Goal: Communication & Community: Answer question/provide support

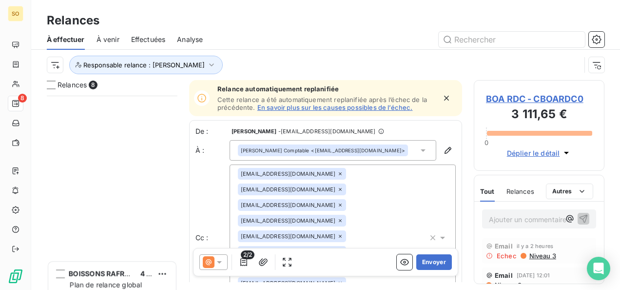
scroll to position [186, 123]
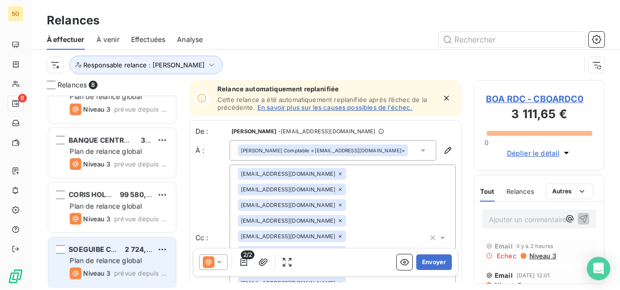
click at [97, 250] on span "SOEGUIBE CASTEL" at bounding box center [101, 249] width 64 height 8
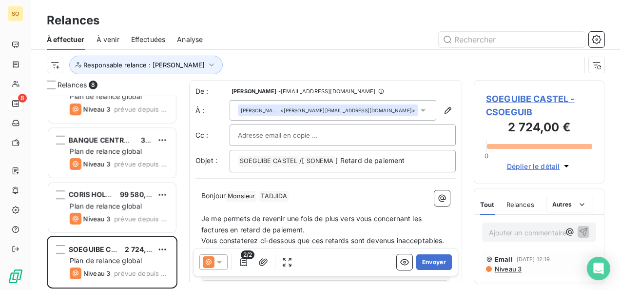
click at [501, 271] on span "Niveau 3" at bounding box center [508, 269] width 28 height 8
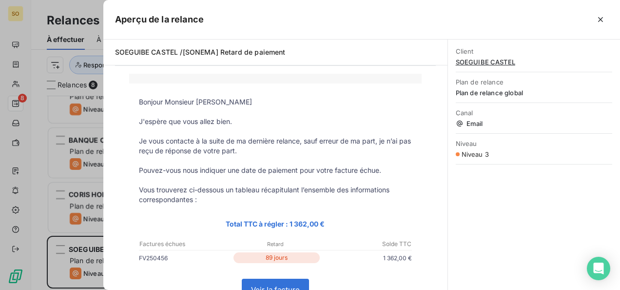
scroll to position [49, 0]
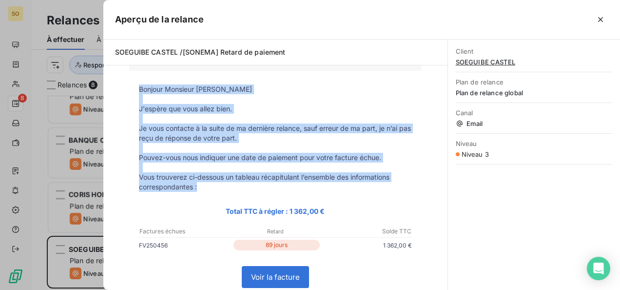
drag, startPoint x: 136, startPoint y: 86, endPoint x: 217, endPoint y: 191, distance: 132.4
click at [217, 191] on tbody "Bonjour Monsieur [PERSON_NAME] J'espère que vous allez bien. Je vous contacte à…" at bounding box center [275, 222] width 293 height 277
drag, startPoint x: 217, startPoint y: 191, endPoint x: 207, endPoint y: 177, distance: 16.7
copy tbody "Bonjour Monsieur [PERSON_NAME] J'espère que vous allez bien. Je vous contacte à…"
click at [606, 22] on button "button" at bounding box center [601, 20] width 16 height 16
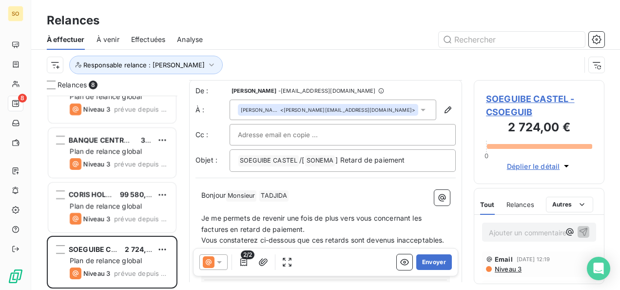
scroll to position [50, 0]
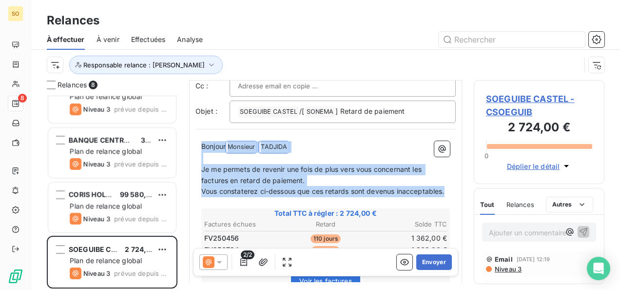
drag, startPoint x: 201, startPoint y: 144, endPoint x: 268, endPoint y: 199, distance: 86.9
copy div "Bonjour Monsieur ﻿ [PERSON_NAME] ﻿ ﻿ ﻿ Je me permets de revenir une fois de plu…"
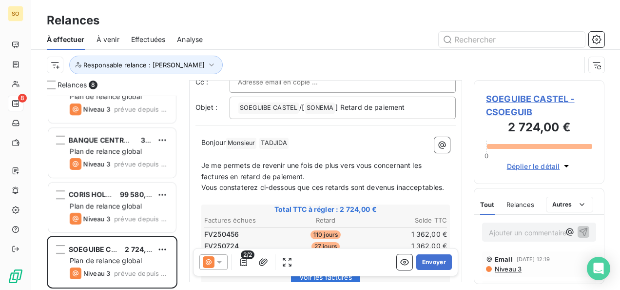
scroll to position [102, 0]
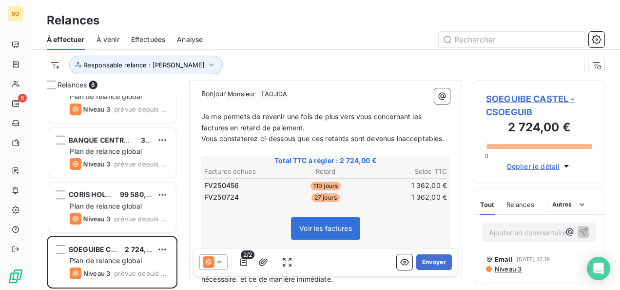
click at [505, 269] on span "Niveau 3" at bounding box center [508, 269] width 28 height 8
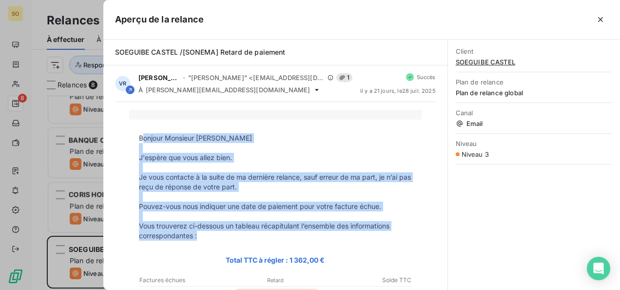
drag, startPoint x: 138, startPoint y: 137, endPoint x: 205, endPoint y: 239, distance: 122.1
click at [205, 239] on tbody "Bonjour Monsieur [PERSON_NAME] J'espère que vous allez bien. Je vous contacte à…" at bounding box center [275, 271] width 293 height 277
click at [206, 241] on tbody "Bonjour Monsieur [PERSON_NAME] J'espère que vous allez bien. Je vous contacte à…" at bounding box center [275, 271] width 293 height 277
drag, startPoint x: 206, startPoint y: 241, endPoint x: 197, endPoint y: 223, distance: 19.9
copy tbody "Bonjour Monsieur [PERSON_NAME] J'espère que vous allez bien. Je vous contacte à…"
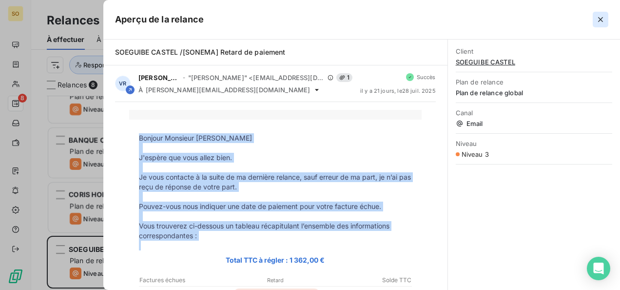
click at [595, 18] on button "button" at bounding box center [601, 20] width 16 height 16
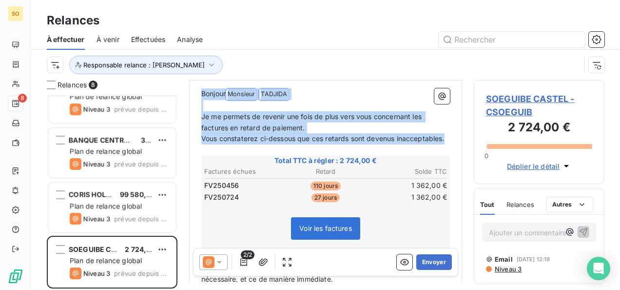
drag, startPoint x: 201, startPoint y: 92, endPoint x: 259, endPoint y: 148, distance: 81.4
click at [259, 148] on div "Bonjour Monsieur ﻿ [PERSON_NAME] ﻿ ﻿ ﻿ Je me permets de revenir une fois de plu…" at bounding box center [325, 246] width 249 height 317
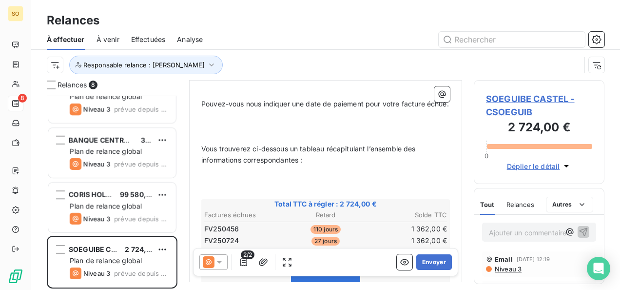
scroll to position [183, 0]
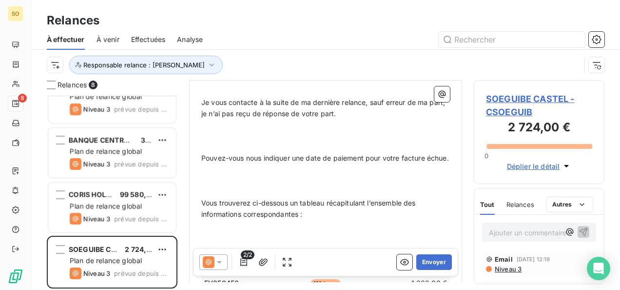
click at [237, 175] on p "﻿" at bounding box center [325, 169] width 249 height 11
click at [235, 186] on p at bounding box center [325, 180] width 249 height 11
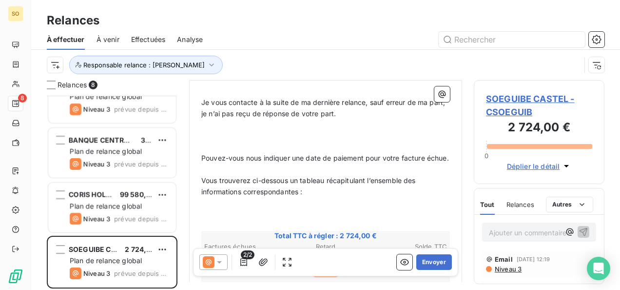
click at [213, 141] on p "﻿" at bounding box center [325, 146] width 249 height 11
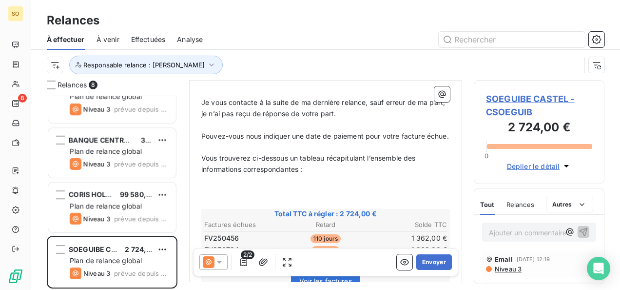
scroll to position [134, 0]
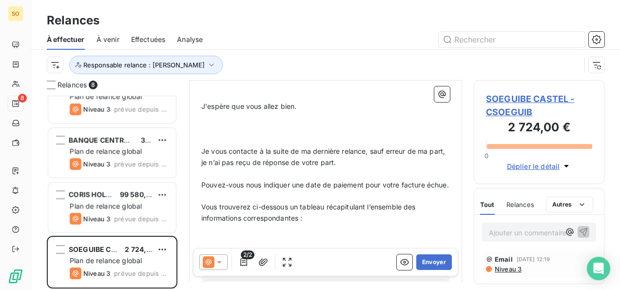
click at [211, 133] on p at bounding box center [325, 128] width 249 height 11
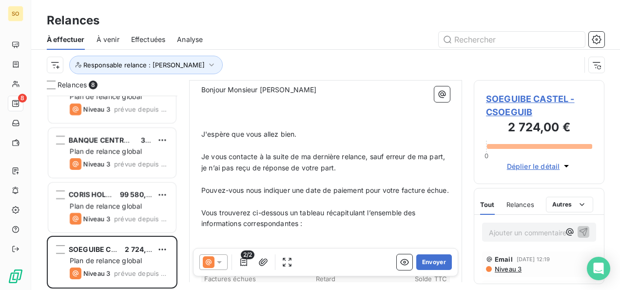
scroll to position [85, 0]
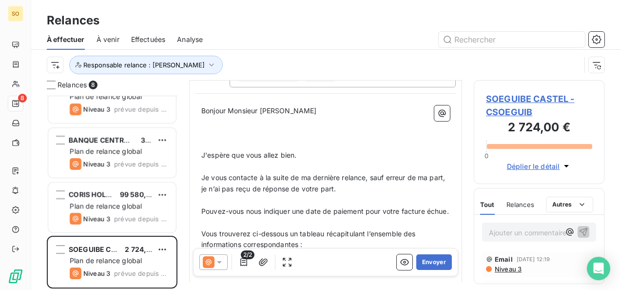
click at [211, 133] on p at bounding box center [325, 133] width 249 height 11
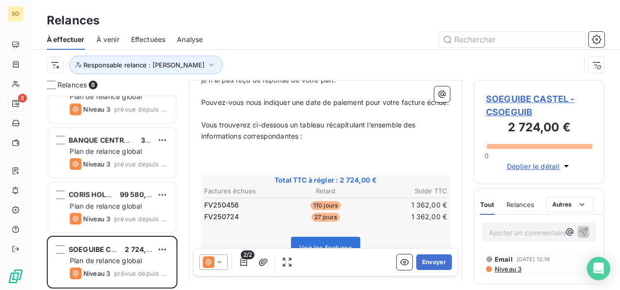
scroll to position [220, 0]
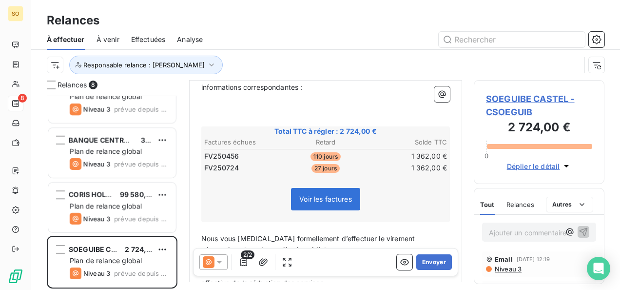
click at [222, 115] on p at bounding box center [325, 109] width 249 height 11
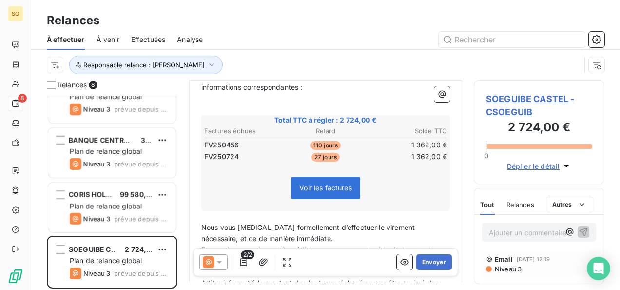
click at [505, 268] on span "Niveau 3" at bounding box center [508, 269] width 28 height 8
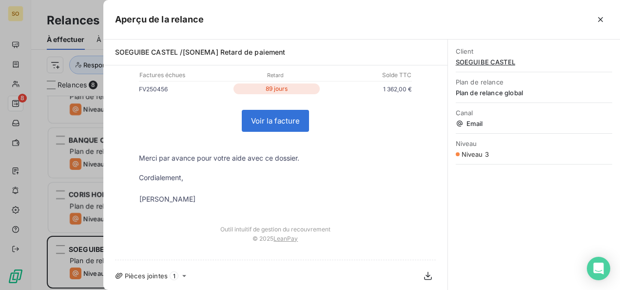
scroll to position [205, 0]
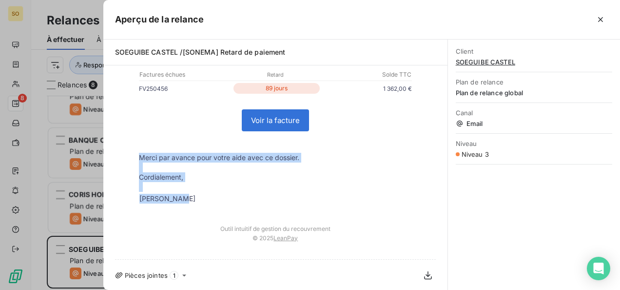
drag, startPoint x: 132, startPoint y: 158, endPoint x: 183, endPoint y: 201, distance: 66.7
click at [183, 201] on tbody "Bonjour Monsieur [PERSON_NAME] J'espère que vous allez bien. Je vous contacte à…" at bounding box center [275, 66] width 293 height 277
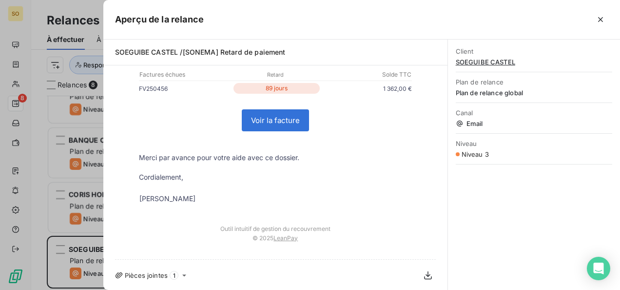
drag, startPoint x: 183, startPoint y: 201, endPoint x: 173, endPoint y: 195, distance: 12.0
drag, startPoint x: 173, startPoint y: 195, endPoint x: 144, endPoint y: 164, distance: 42.4
click at [144, 164] on p at bounding box center [275, 167] width 273 height 10
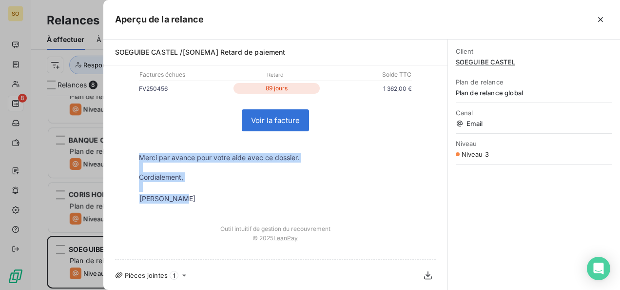
drag, startPoint x: 134, startPoint y: 157, endPoint x: 180, endPoint y: 202, distance: 64.5
click at [180, 202] on tbody "Bonjour Monsieur [PERSON_NAME] J'espère que vous allez bien. Je vous contacte à…" at bounding box center [275, 66] width 293 height 277
drag, startPoint x: 180, startPoint y: 202, endPoint x: 161, endPoint y: 197, distance: 19.3
copy tbody "Merci par avance pour votre aide avec ce dossier. Cordialement, [PERSON_NAME]"
click at [597, 16] on icon "button" at bounding box center [601, 20] width 10 height 10
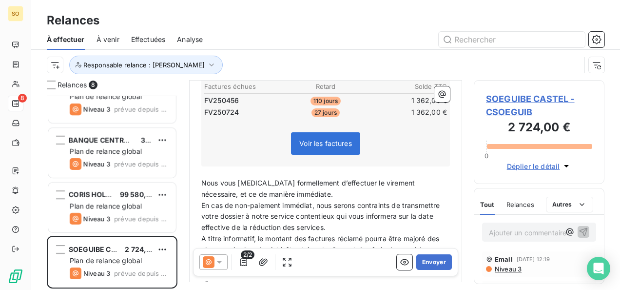
scroll to position [318, 0]
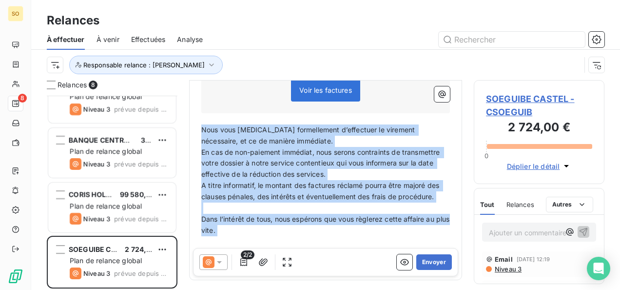
drag, startPoint x: 203, startPoint y: 140, endPoint x: 245, endPoint y: 246, distance: 113.8
click at [245, 246] on div "Bonjour Monsieur [PERSON_NAME] ﻿ J'espère que vous allez bien. ﻿ Je vous contac…" at bounding box center [325, 70] width 249 height 395
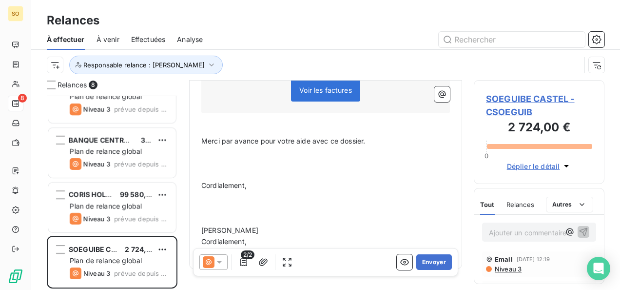
click at [223, 189] on span "Cordialement," at bounding box center [223, 185] width 45 height 8
click at [219, 180] on p "﻿" at bounding box center [325, 174] width 249 height 11
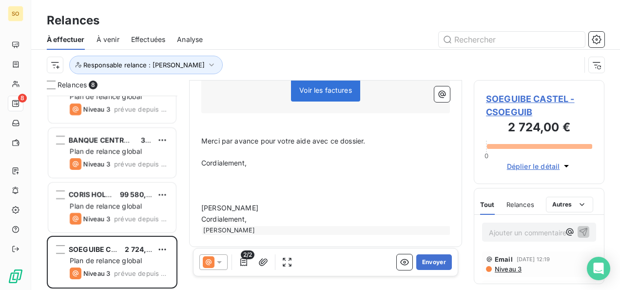
drag, startPoint x: 200, startPoint y: 170, endPoint x: 240, endPoint y: 212, distance: 57.9
click at [238, 204] on div "Bonjour Monsieur [PERSON_NAME] ﻿ J'espère que vous allez bien. ﻿ Je vous contac…" at bounding box center [326, 54] width 260 height 374
drag, startPoint x: 240, startPoint y: 216, endPoint x: 201, endPoint y: 165, distance: 64.8
click at [201, 165] on div "Bonjour Monsieur [PERSON_NAME] ﻿ J'espère que vous allez bien. ﻿ Je vous contac…" at bounding box center [325, 54] width 249 height 362
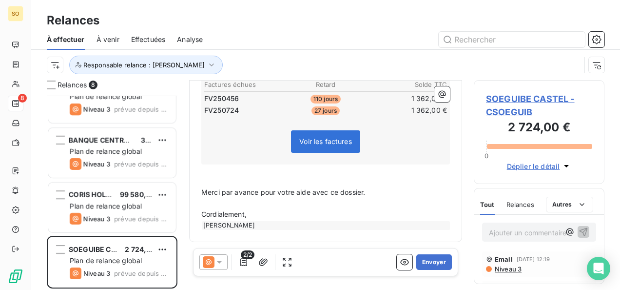
scroll to position [276, 0]
click at [256, 216] on p "Cordialement," at bounding box center [325, 214] width 249 height 11
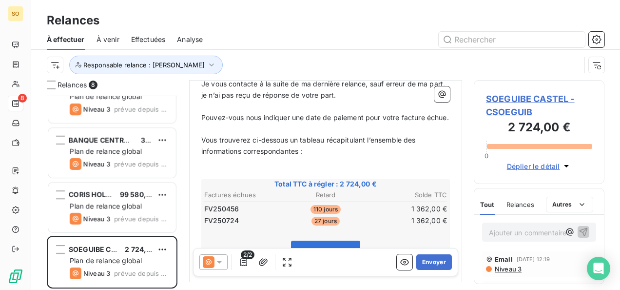
scroll to position [141, 0]
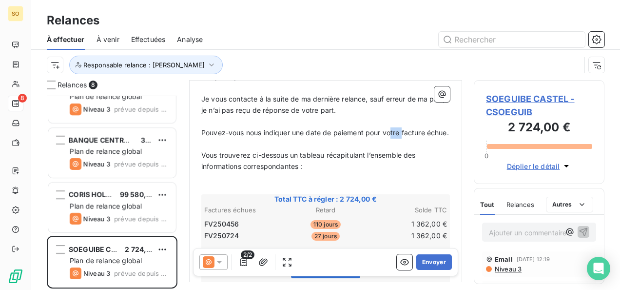
drag, startPoint x: 402, startPoint y: 131, endPoint x: 392, endPoint y: 132, distance: 10.8
click at [392, 132] on span "Pouvez-vous nous indiquer une date de paiement pour votre facture échue." at bounding box center [325, 132] width 248 height 8
click at [423, 132] on span "Pouvez-vous nous indiquer une date de paiement pour vos facture échue." at bounding box center [322, 132] width 242 height 8
click at [420, 132] on span "Pouvez-vous nous indiquer une date de paiement pour vos facture échue." at bounding box center [322, 132] width 242 height 8
click at [221, 137] on span "Pouvez-vous nous indiquer une date de paiement pour vos factures échue." at bounding box center [324, 132] width 246 height 8
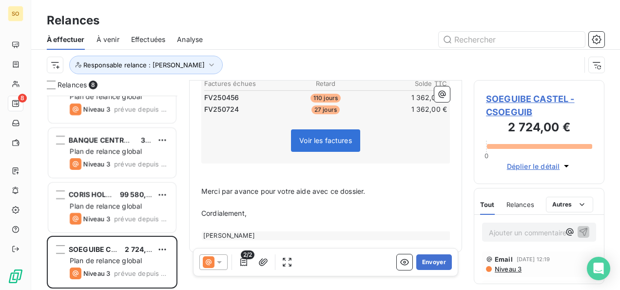
scroll to position [288, 0]
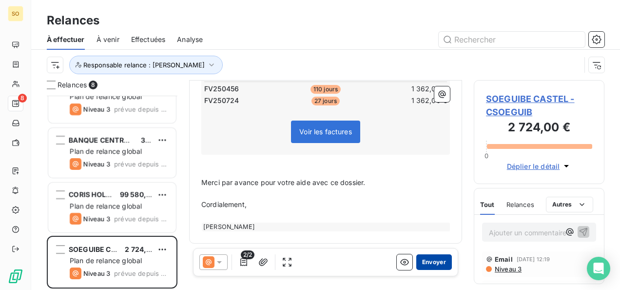
click at [418, 265] on button "Envoyer" at bounding box center [434, 262] width 36 height 16
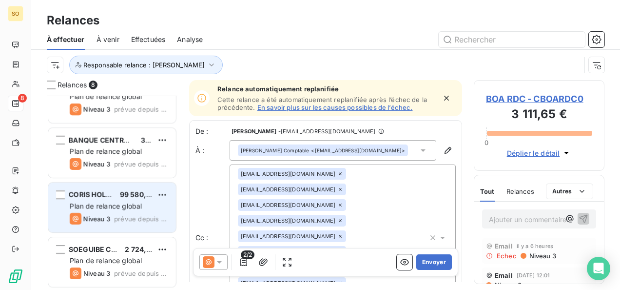
scroll to position [188, 0]
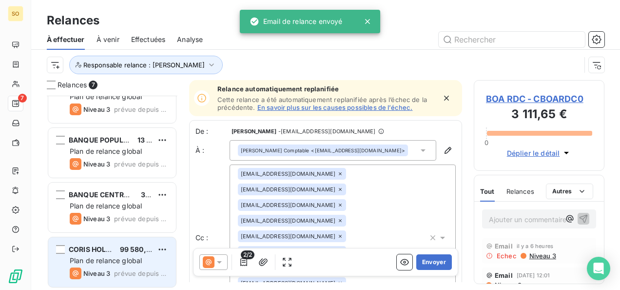
click at [94, 261] on span "Plan de relance global" at bounding box center [106, 260] width 72 height 8
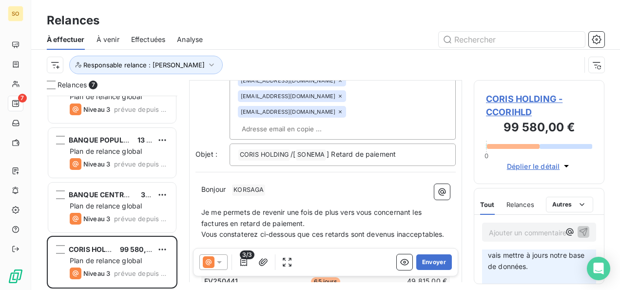
scroll to position [146, 0]
click at [232, 185] on span at bounding box center [231, 189] width 2 height 8
click at [226, 185] on span "Bonjour" at bounding box center [213, 189] width 24 height 8
click at [280, 184] on p "Bonjour Mr ﻿ [PERSON_NAME] ﻿ ﻿" at bounding box center [325, 190] width 249 height 12
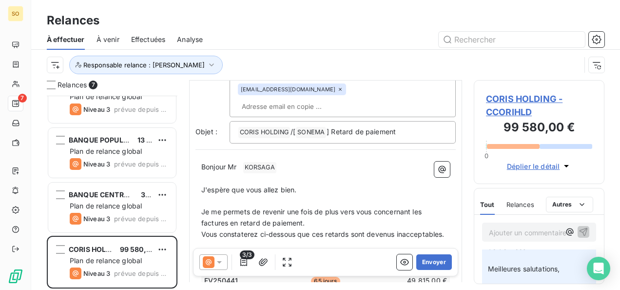
scroll to position [218, 0]
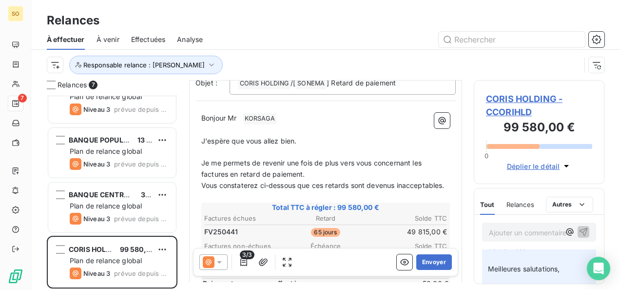
drag, startPoint x: 200, startPoint y: 97, endPoint x: 251, endPoint y: 131, distance: 60.9
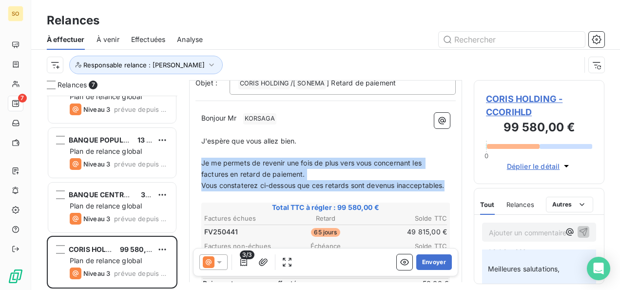
drag, startPoint x: 251, startPoint y: 131, endPoint x: 191, endPoint y: 98, distance: 67.6
click at [191, 98] on div "De : [PERSON_NAME] - [EMAIL_ADDRESS][DOMAIN_NAME] À : [PERSON_NAME] <[EMAIL_ADD…" at bounding box center [325, 182] width 273 height 641
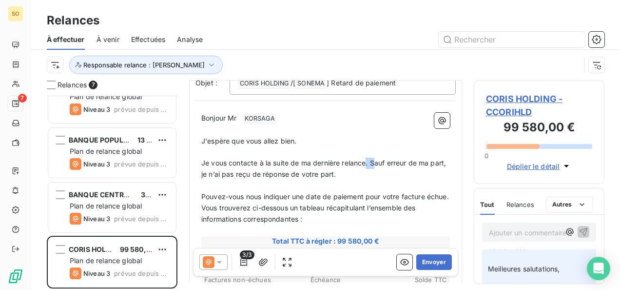
drag, startPoint x: 366, startPoint y: 98, endPoint x: 376, endPoint y: 98, distance: 10.2
click at [376, 158] on span "Je vous contacte à la suite de ma dernière relance. Sauf erreur de ma part, je …" at bounding box center [324, 168] width 247 height 20
click at [232, 191] on p "Pouvez-vous nous indiquer une date de paiement pour votre facture échue." at bounding box center [325, 196] width 249 height 11
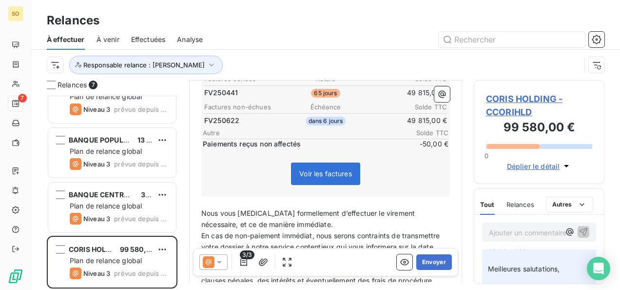
scroll to position [462, 0]
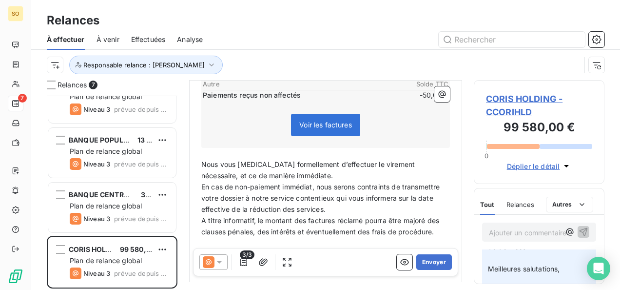
drag, startPoint x: 201, startPoint y: 100, endPoint x: 338, endPoint y: 186, distance: 161.7
click at [338, 186] on div "Bonjour Mr ﻿ [PERSON_NAME] ﻿ ﻿ ﻿ J'espère que vous allez bien. ﻿ Je vous contac…" at bounding box center [326, 86] width 260 height 446
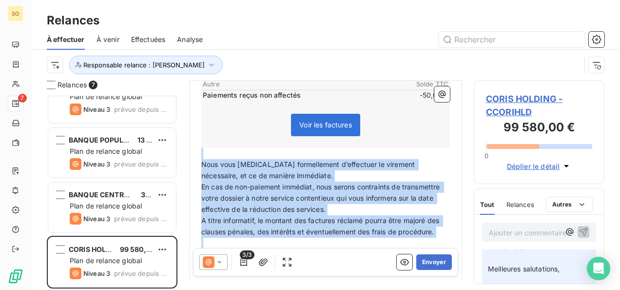
drag, startPoint x: 307, startPoint y: 197, endPoint x: 175, endPoint y: 95, distance: 167.3
click at [175, 95] on div "Relances 7 BOA RDC 3 500,00 $US Plan de relance global Niveau 3 prévue depuis 2…" at bounding box center [325, 185] width 589 height 210
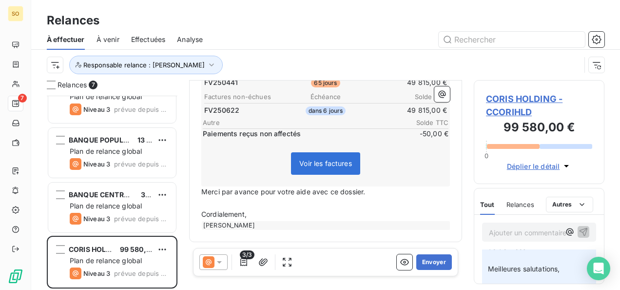
scroll to position [359, 0]
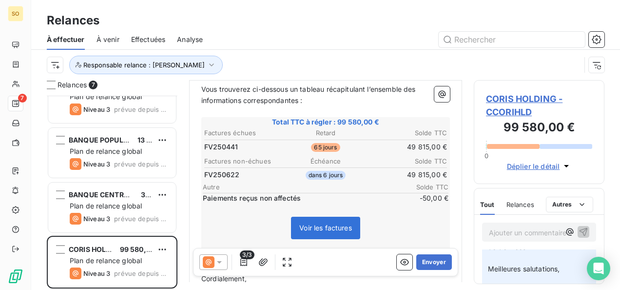
click at [202, 252] on span "Merci par avance pour votre aide avec ce dossier." at bounding box center [283, 256] width 164 height 8
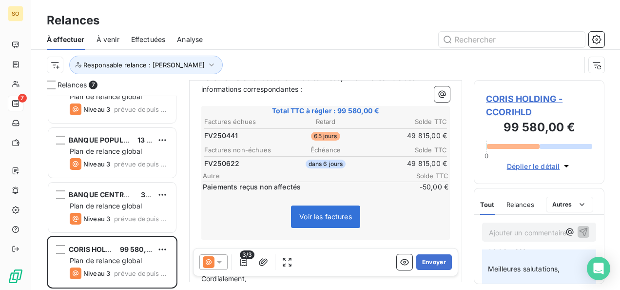
click at [273, 273] on p "Cordialement," at bounding box center [325, 278] width 249 height 11
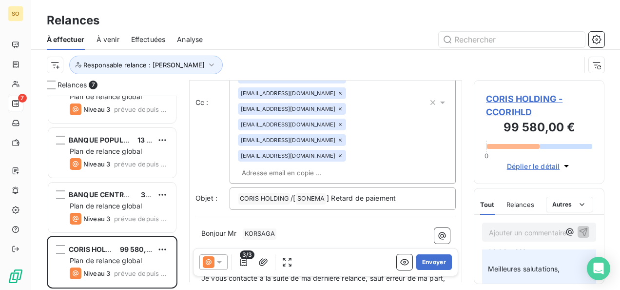
scroll to position [146, 0]
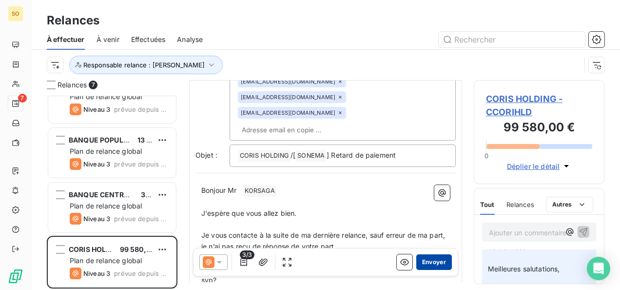
click at [422, 260] on button "Envoyer" at bounding box center [434, 262] width 36 height 16
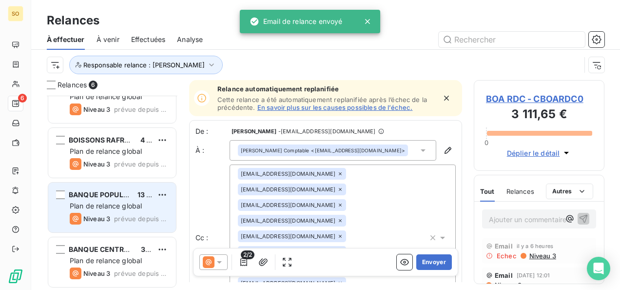
scroll to position [134, 0]
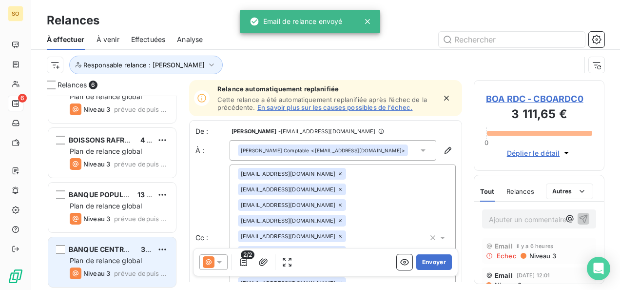
click at [109, 259] on span "Plan de relance global" at bounding box center [106, 260] width 72 height 8
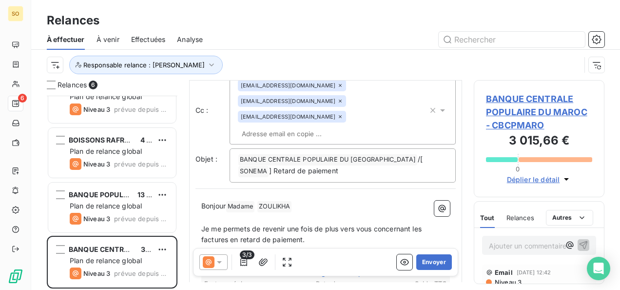
click at [509, 282] on span "Niveau 3" at bounding box center [508, 282] width 28 height 8
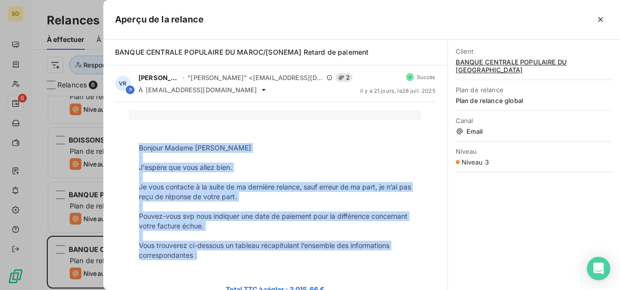
drag, startPoint x: 136, startPoint y: 146, endPoint x: 223, endPoint y: 250, distance: 135.3
drag, startPoint x: 223, startPoint y: 250, endPoint x: 216, endPoint y: 237, distance: 14.6
copy tbody "Bonjour Madame [PERSON_NAME] J'espère que vous allez bien. Je vous contacte à l…"
click at [606, 16] on button "button" at bounding box center [601, 20] width 16 height 16
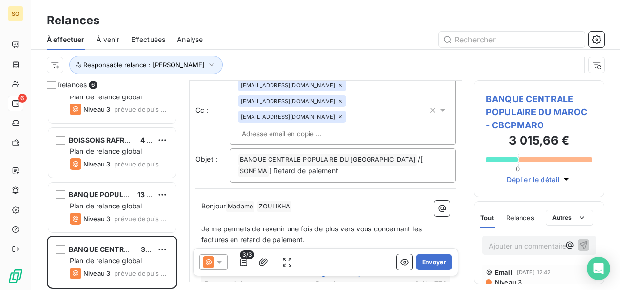
scroll to position [98, 0]
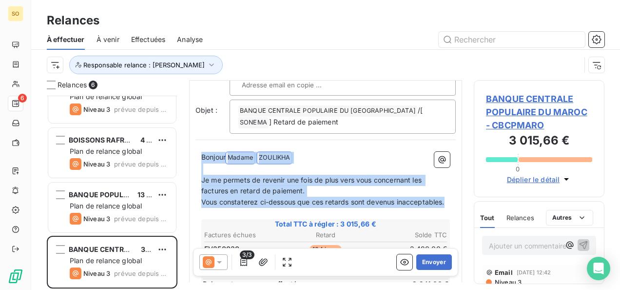
drag, startPoint x: 201, startPoint y: 137, endPoint x: 263, endPoint y: 198, distance: 87.2
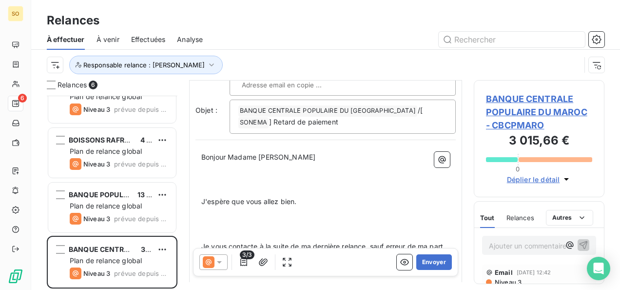
scroll to position [254, 0]
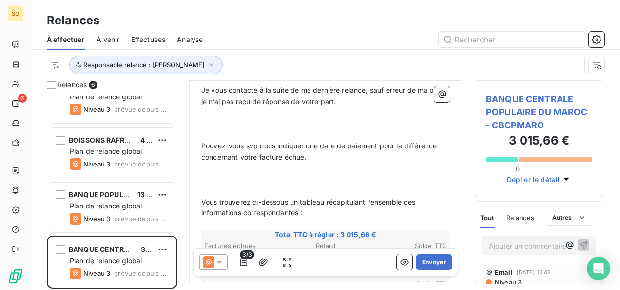
click at [218, 129] on p "﻿" at bounding box center [325, 134] width 249 height 11
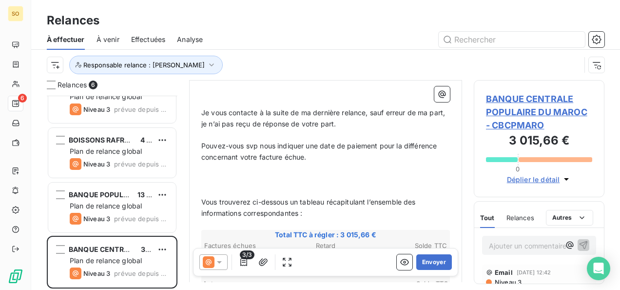
click at [205, 185] on p "﻿" at bounding box center [325, 190] width 249 height 11
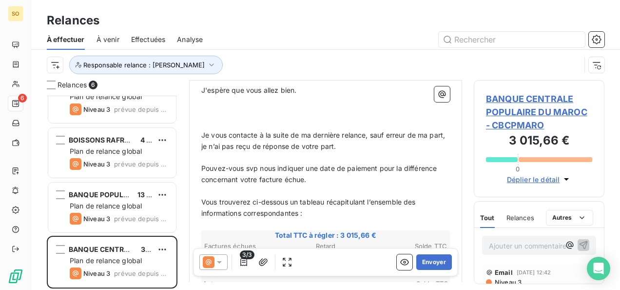
scroll to position [160, 0]
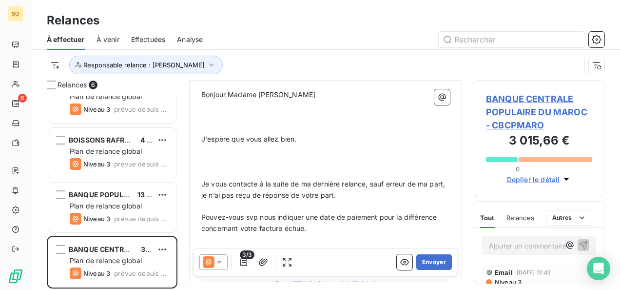
click at [210, 167] on p "﻿" at bounding box center [325, 172] width 249 height 11
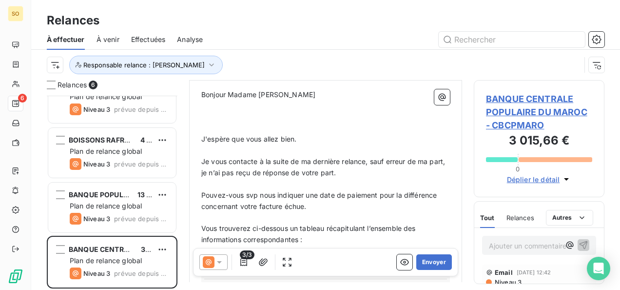
scroll to position [111, 0]
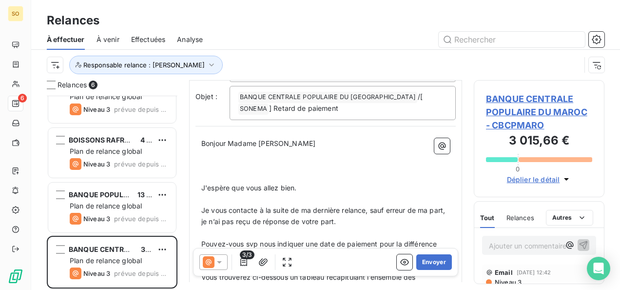
click at [210, 171] on p "﻿" at bounding box center [325, 176] width 249 height 11
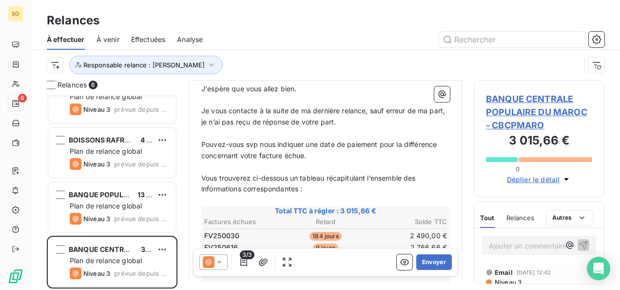
scroll to position [209, 0]
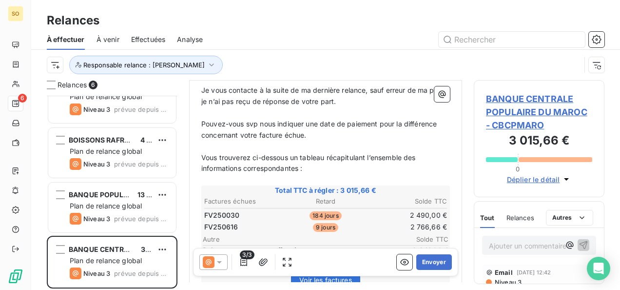
click at [503, 281] on span "Niveau 3" at bounding box center [508, 282] width 28 height 8
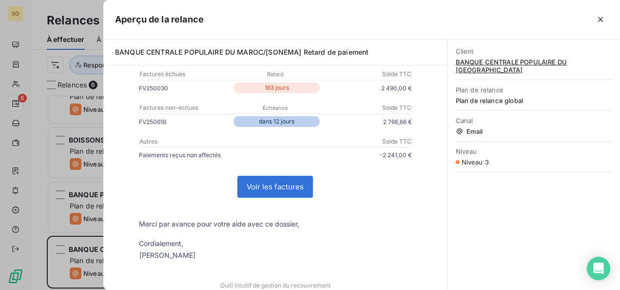
scroll to position [244, 0]
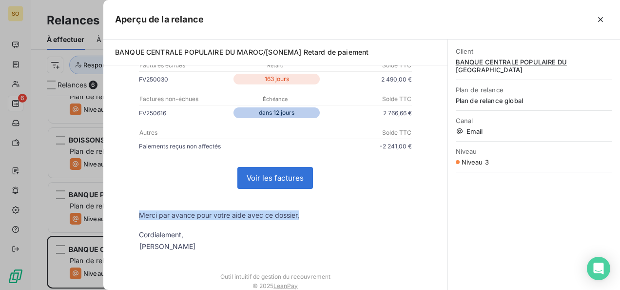
drag, startPoint x: 136, startPoint y: 216, endPoint x: 316, endPoint y: 219, distance: 179.9
click at [316, 219] on p "Merci par avance pour votre aide avec ce dossier," at bounding box center [275, 215] width 273 height 10
drag, startPoint x: 316, startPoint y: 219, endPoint x: 298, endPoint y: 214, distance: 18.8
copy p "Merci par avance pour votre aide avec ce dossier,"
click at [597, 17] on icon "button" at bounding box center [601, 20] width 10 height 10
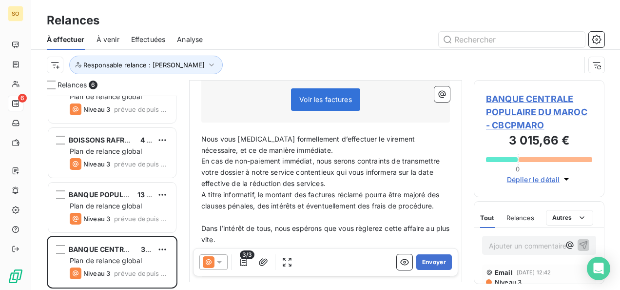
scroll to position [404, 0]
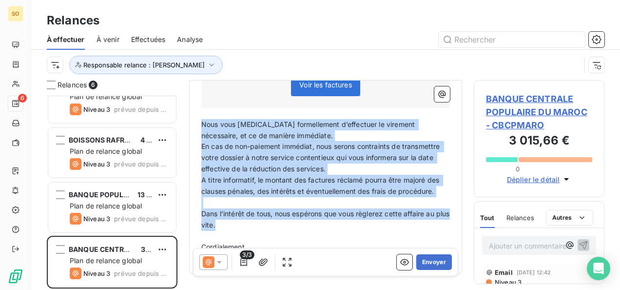
drag, startPoint x: 203, startPoint y: 108, endPoint x: 263, endPoint y: 205, distance: 114.3
click at [263, 205] on div "Bonjour Madame [PERSON_NAME] ﻿ J'espère que vous allez bien. ﻿ Je vous contacte…" at bounding box center [325, 53] width 249 height 417
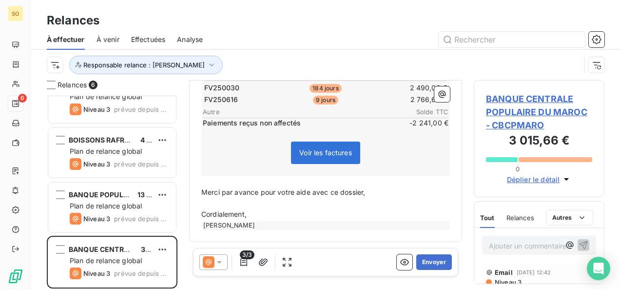
scroll to position [318, 0]
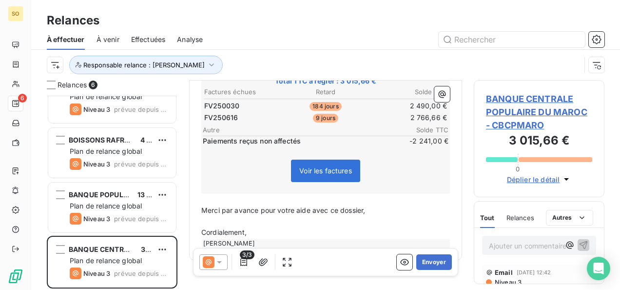
click at [262, 227] on p "Cordialement," at bounding box center [325, 232] width 249 height 11
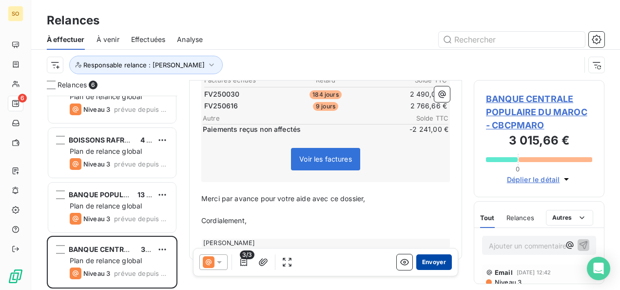
click at [433, 259] on button "Envoyer" at bounding box center [434, 262] width 36 height 16
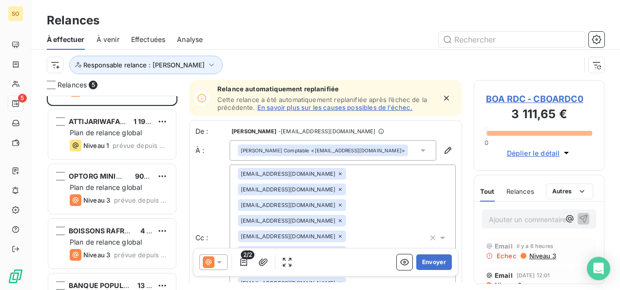
scroll to position [79, 0]
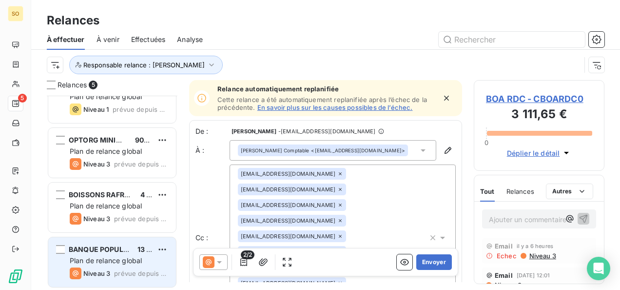
click at [96, 243] on div "BANQUE POPULAIRE MAROCO-CENTRAFRICA 13 158,00 € Plan de relance global Niveau 3…" at bounding box center [112, 262] width 128 height 50
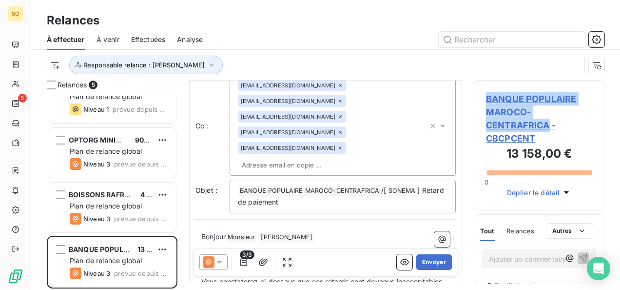
drag, startPoint x: 483, startPoint y: 97, endPoint x: 547, endPoint y: 119, distance: 67.4
click at [547, 119] on div "BANQUE POPULAIRE MAROCO-CENTRAFRICA - CBCPCENT 13 158,00 € 0 Déplier le détail" at bounding box center [539, 145] width 131 height 130
drag, startPoint x: 547, startPoint y: 119, endPoint x: 532, endPoint y: 113, distance: 16.1
drag, startPoint x: 532, startPoint y: 113, endPoint x: 473, endPoint y: 112, distance: 59.0
click at [473, 112] on div "Relances 5 BOA RDC 3 500,00 $US Plan de relance global Niveau 3 prévue depuis 2…" at bounding box center [325, 185] width 589 height 210
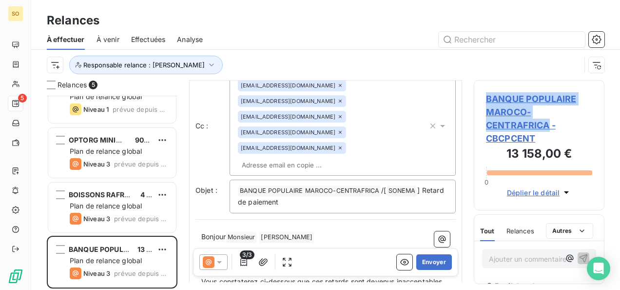
copy span "BANQUE POPULAIRE MAROCO-CENTRAFRICA"
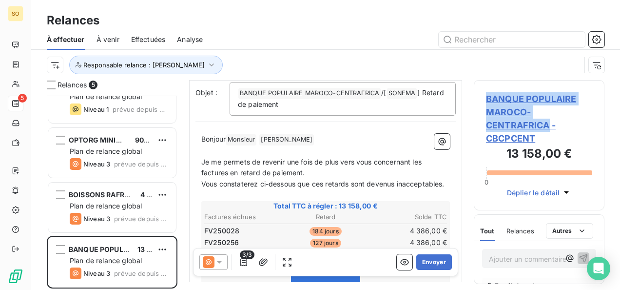
scroll to position [146, 0]
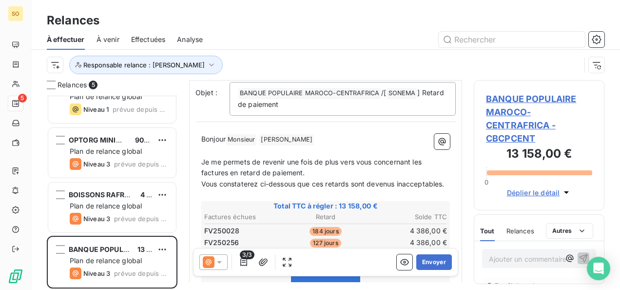
click at [315, 145] on p "﻿" at bounding box center [325, 150] width 249 height 11
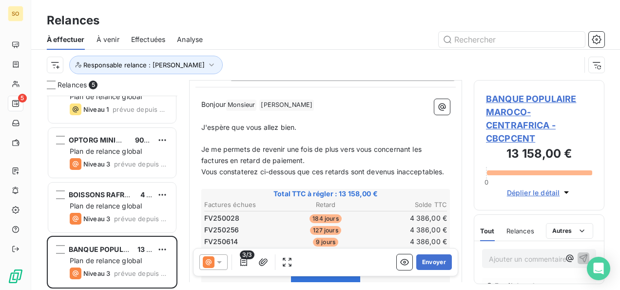
scroll to position [195, 0]
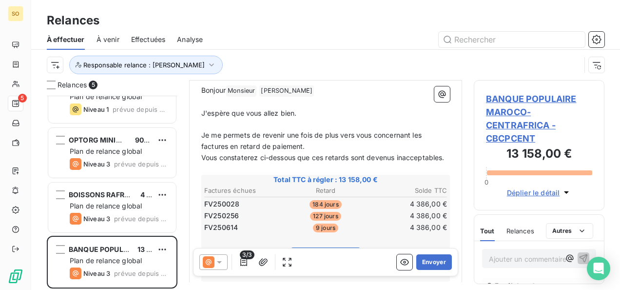
click at [315, 130] on p "Je me permets de revenir une fois de plus vers vous concernant les factures en …" at bounding box center [325, 141] width 249 height 22
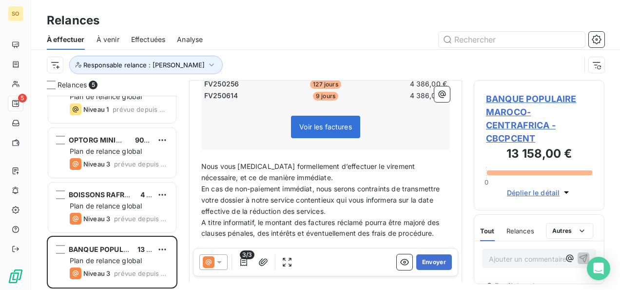
scroll to position [390, 0]
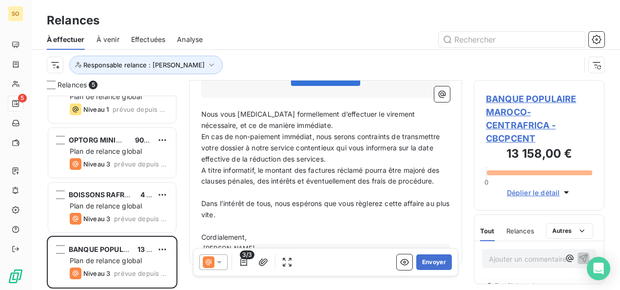
click at [290, 121] on p "Nous vous [MEDICAL_DATA] formellement d’effectuer le virement nécessaire, et ce…" at bounding box center [325, 120] width 249 height 22
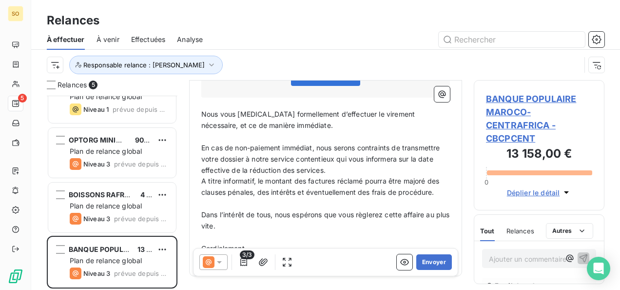
click at [374, 165] on p "En cas de non-paiement immédiat, nous serons contraints de transmettre votre do…" at bounding box center [325, 159] width 249 height 34
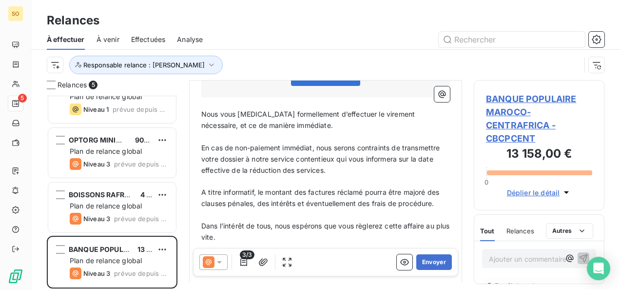
click at [201, 188] on span "A titre informatif, le montant des factures réclamé pourra être majoré des clau…" at bounding box center [321, 198] width 240 height 20
click at [271, 209] on p "(A titre informatif, le montant des factures réclamé pourra être majoré des cla…" at bounding box center [325, 198] width 249 height 22
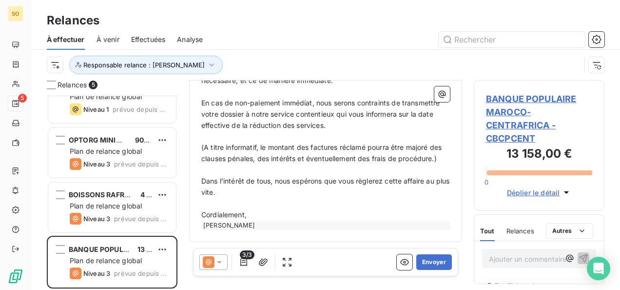
drag, startPoint x: 259, startPoint y: 207, endPoint x: 257, endPoint y: 217, distance: 10.4
click at [259, 209] on div "Bonjour Monsieur ﻿ TENDE [PERSON_NAME] ﻿ ﻿ ﻿ J'espère que vous allez bien. ﻿ Je…" at bounding box center [325, 37] width 249 height 385
click at [257, 217] on p "Cordialement," at bounding box center [325, 214] width 249 height 11
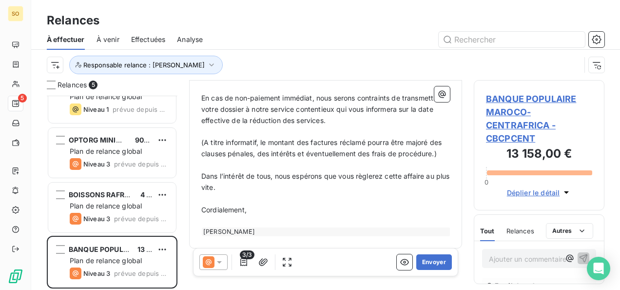
scroll to position [451, 0]
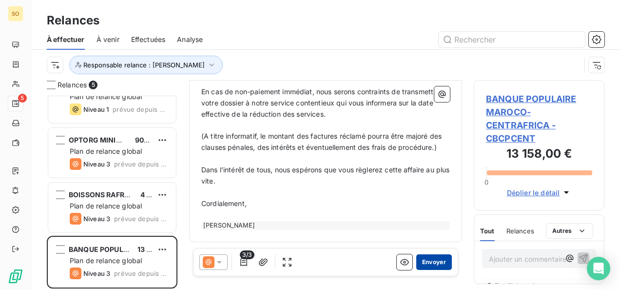
click at [423, 258] on button "Envoyer" at bounding box center [434, 262] width 36 height 16
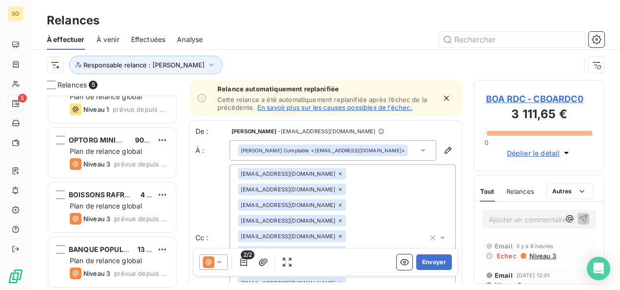
scroll to position [24, 0]
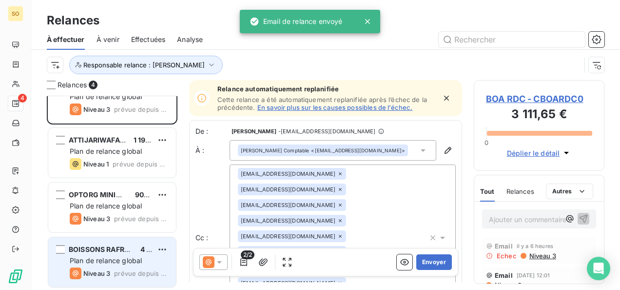
click at [98, 256] on span "Plan de relance global" at bounding box center [106, 260] width 72 height 8
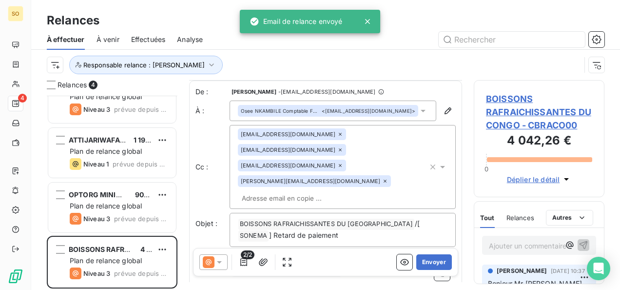
scroll to position [1, 0]
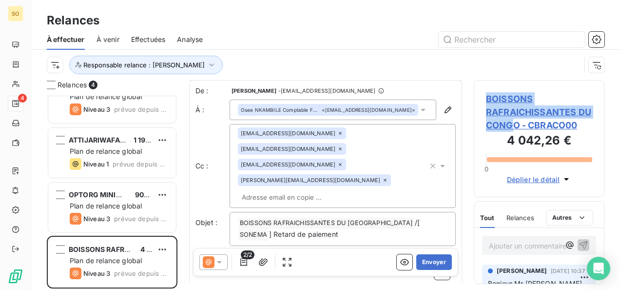
drag, startPoint x: 483, startPoint y: 93, endPoint x: 516, endPoint y: 128, distance: 48.0
click at [516, 128] on div "BOISSONS RAFRAICHISSANTES DU CONGO - CBRACO00 4 042,26 € 0 Déplier le détail" at bounding box center [539, 138] width 131 height 117
drag, startPoint x: 516, startPoint y: 128, endPoint x: 483, endPoint y: 102, distance: 41.7
click at [483, 102] on div "BOISSONS RAFRAICHISSANTES DU CONGO - CBRACO00 4 042,26 € 0 Déplier le détail" at bounding box center [539, 138] width 131 height 117
drag, startPoint x: 483, startPoint y: 102, endPoint x: 494, endPoint y: 105, distance: 11.5
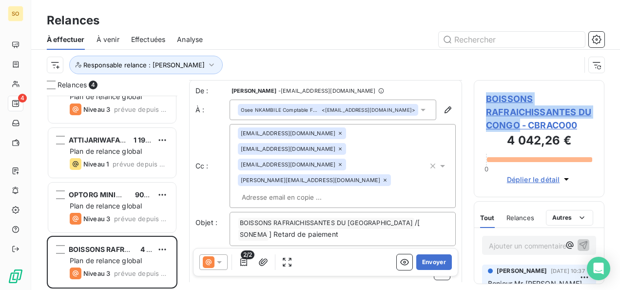
copy span "BOISSONS RAFRAICHISSANTES DU [GEOGRAPHIC_DATA]"
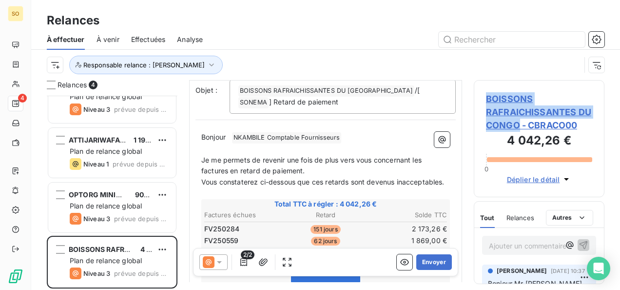
scroll to position [147, 0]
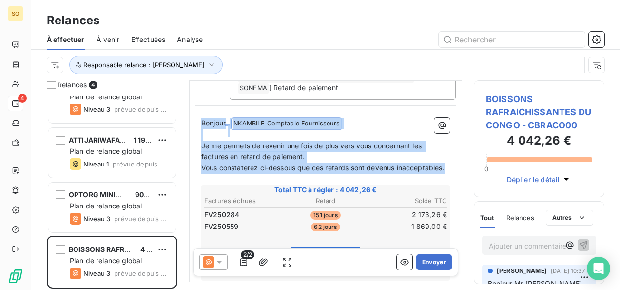
drag, startPoint x: 202, startPoint y: 119, endPoint x: 260, endPoint y: 181, distance: 85.2
click at [260, 181] on div "Bonjour ﻿ NKAMBILE Comptable Fournisseurs ﻿ ﻿ ﻿ Je me permets de revenir une fo…" at bounding box center [325, 276] width 249 height 317
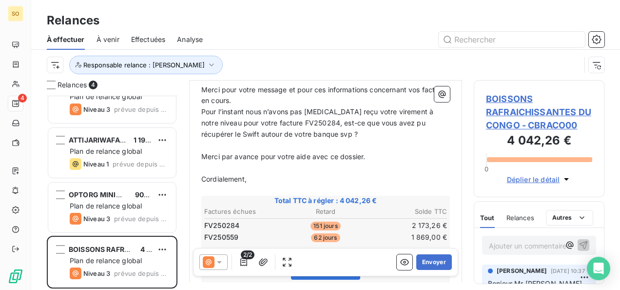
scroll to position [154, 0]
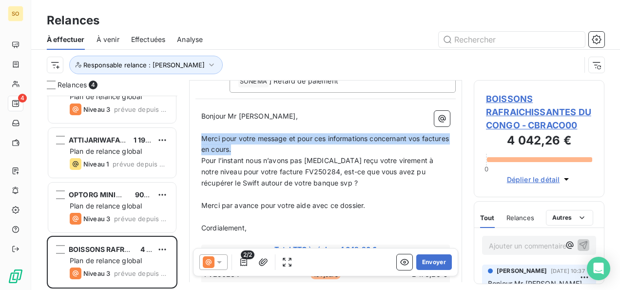
drag, startPoint x: 204, startPoint y: 135, endPoint x: 274, endPoint y: 151, distance: 72.0
click at [274, 151] on p "Merci pour votre message et pour ces informations concernant vos factures en co…" at bounding box center [325, 144] width 249 height 22
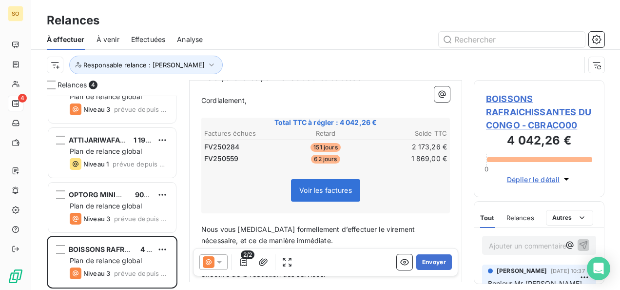
scroll to position [300, 0]
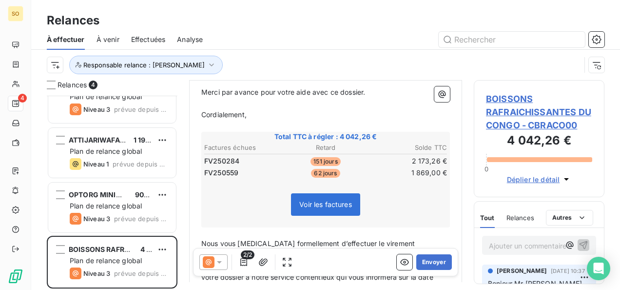
drag, startPoint x: 200, startPoint y: 114, endPoint x: 260, endPoint y: 115, distance: 60.5
click at [260, 115] on div "Bonjour Mr [PERSON_NAME], ﻿ J'espère que vous allez bien. ﻿ Suite à mon dernier…" at bounding box center [326, 173] width 260 height 429
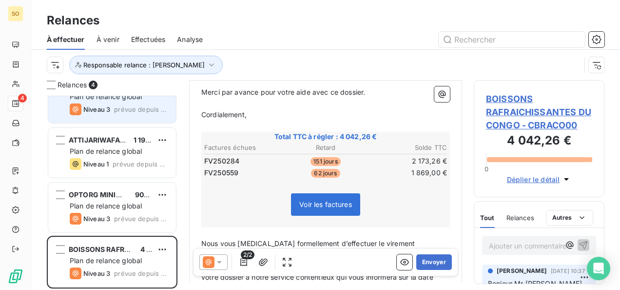
drag, startPoint x: 260, startPoint y: 115, endPoint x: 160, endPoint y: 107, distance: 100.2
click at [160, 107] on div "Relances 4 BOA RDC 3 500,00 $US Plan de relance global Niveau 3 prévue depuis 2…" at bounding box center [325, 185] width 589 height 210
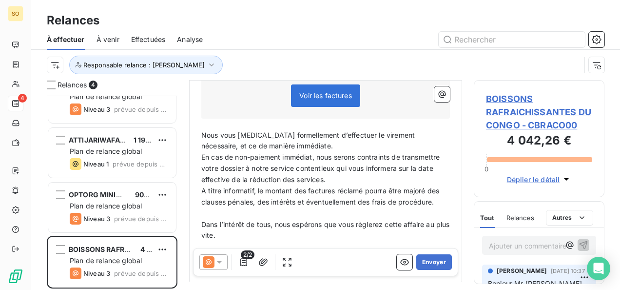
scroll to position [439, 0]
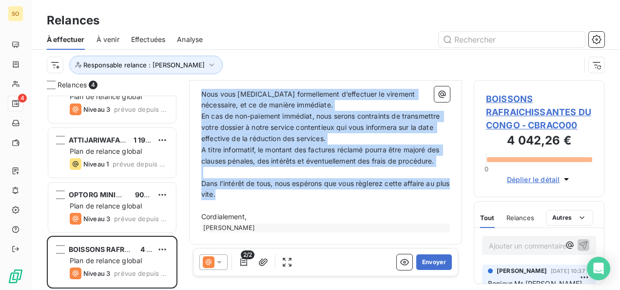
drag, startPoint x: 202, startPoint y: 92, endPoint x: 232, endPoint y: 191, distance: 103.5
click at [232, 191] on div "Bonjour Mr [PERSON_NAME], ﻿ J'espère que vous allez bien. ﻿ Suite à mon dernier…" at bounding box center [325, 29] width 249 height 406
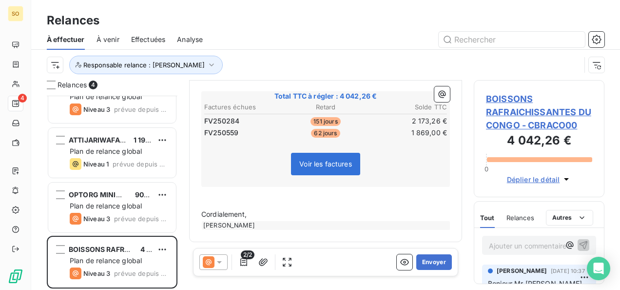
scroll to position [328, 0]
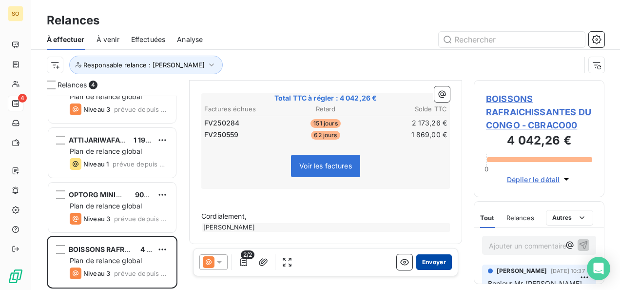
click at [427, 261] on button "Envoyer" at bounding box center [434, 262] width 36 height 16
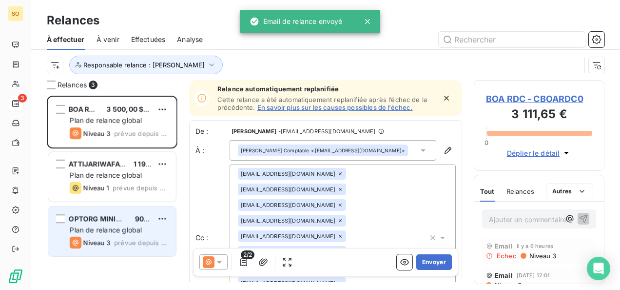
click at [117, 235] on div "OPTORG MINING MAURITANIE 900,00 € Plan de relance global Niveau 3 prévue depuis…" at bounding box center [112, 231] width 128 height 50
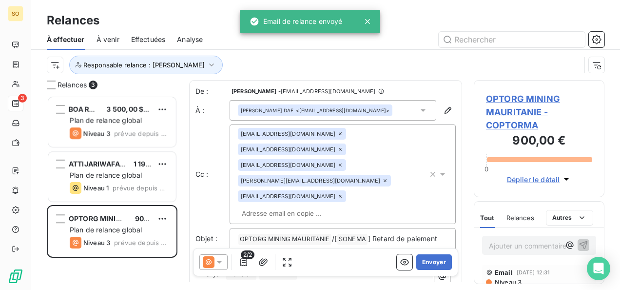
click at [502, 280] on span "Niveau 3" at bounding box center [508, 282] width 28 height 8
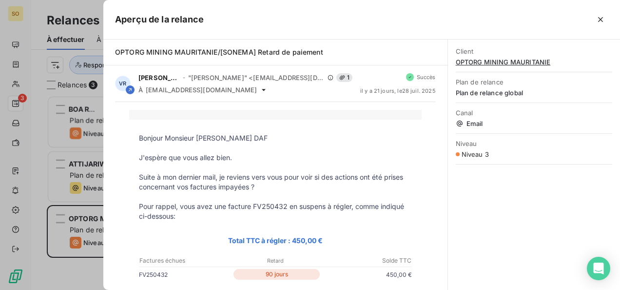
scroll to position [49, 0]
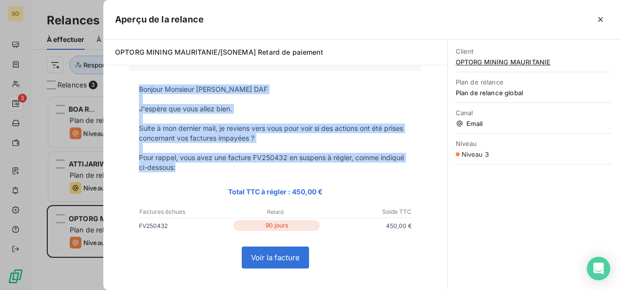
drag, startPoint x: 137, startPoint y: 89, endPoint x: 177, endPoint y: 171, distance: 91.6
click at [177, 171] on tbody "Bonjour Monsieur [PERSON_NAME] DAF J'espère que vous allez bien. Suite à mon de…" at bounding box center [275, 242] width 293 height 316
drag, startPoint x: 177, startPoint y: 171, endPoint x: 183, endPoint y: 134, distance: 37.4
copy tbody "Bonjour Monsieur [PERSON_NAME] DAF J'espère que vous allez bien. Suite à mon de…"
click at [605, 20] on icon "button" at bounding box center [601, 20] width 10 height 10
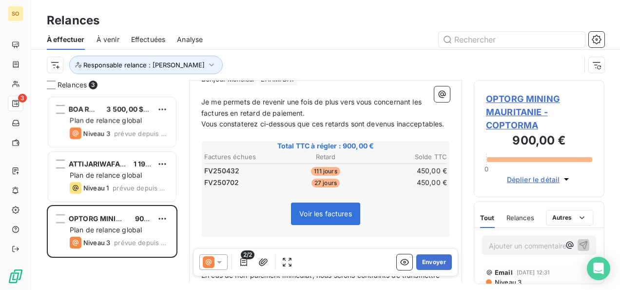
scroll to position [146, 0]
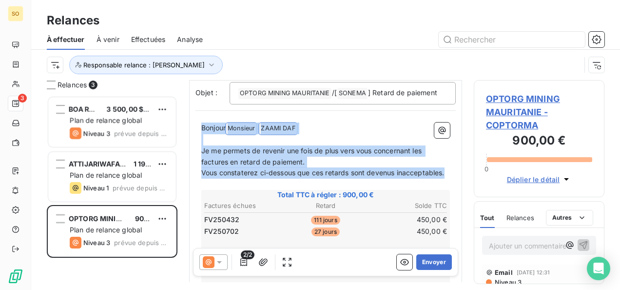
drag, startPoint x: 202, startPoint y: 111, endPoint x: 253, endPoint y: 168, distance: 76.0
click at [253, 168] on div "Bonjour Monsieur ﻿ [PERSON_NAME] DAF ﻿ ﻿ ﻿ Je me permets de revenir une fois de…" at bounding box center [325, 280] width 249 height 317
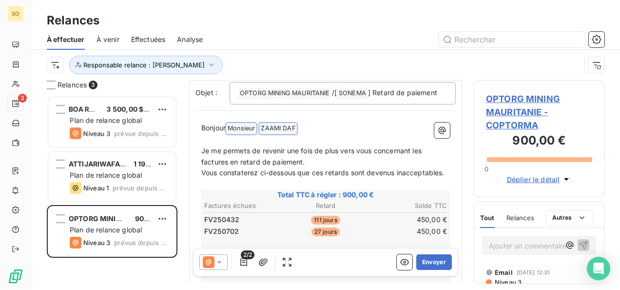
scroll to position [247, 0]
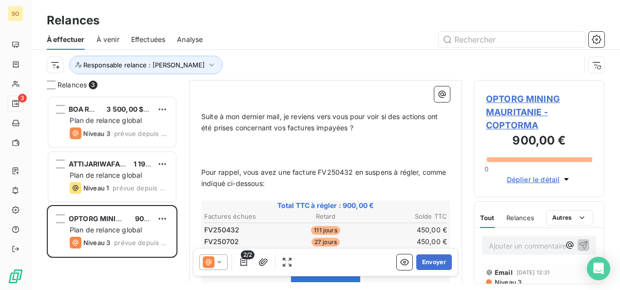
click at [241, 156] on p "﻿" at bounding box center [325, 161] width 249 height 11
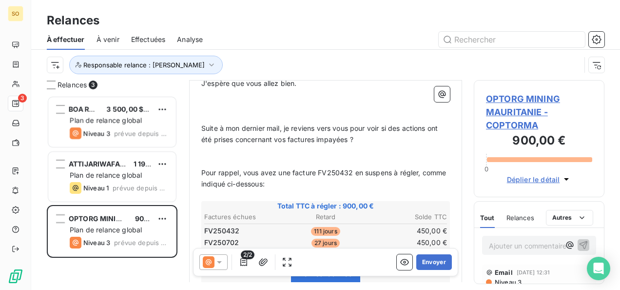
scroll to position [186, 0]
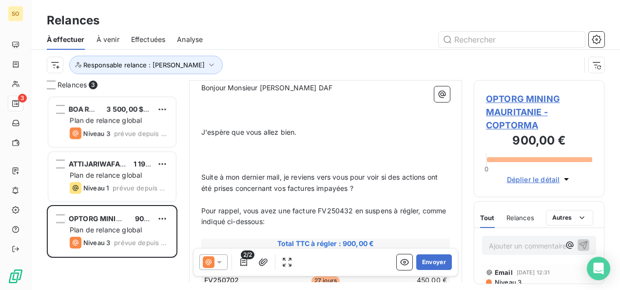
click at [237, 160] on p "﻿" at bounding box center [325, 165] width 249 height 11
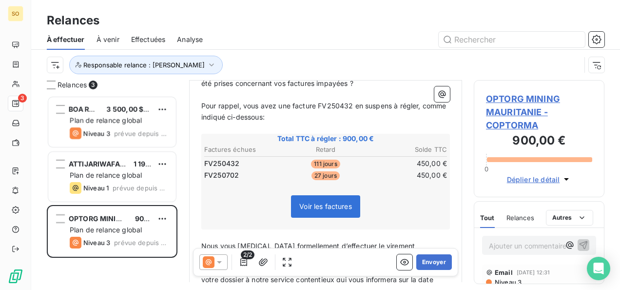
scroll to position [284, 0]
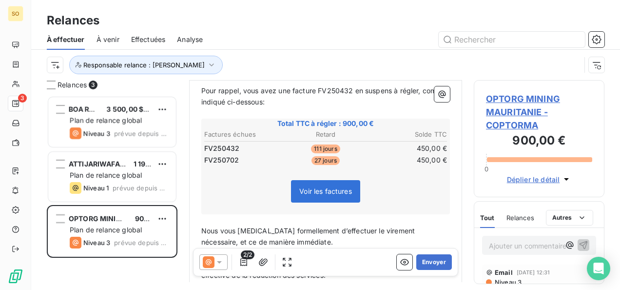
click at [507, 280] on span "Niveau 3" at bounding box center [508, 282] width 28 height 8
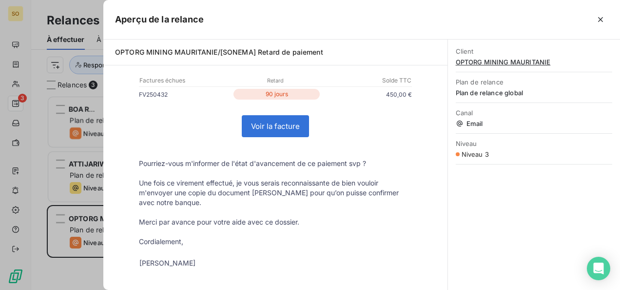
scroll to position [195, 0]
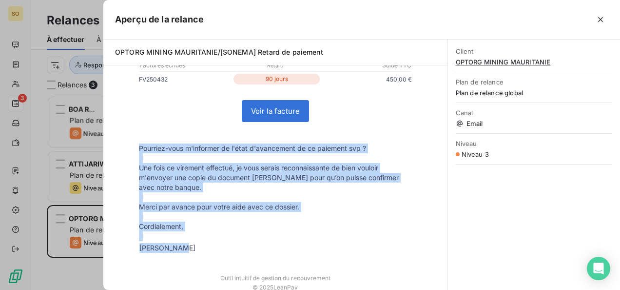
drag, startPoint x: 137, startPoint y: 147, endPoint x: 194, endPoint y: 248, distance: 115.5
click at [193, 248] on tbody "Bonjour Monsieur [PERSON_NAME] DAF J'espère que vous allez bien. Suite à mon de…" at bounding box center [275, 96] width 293 height 316
drag, startPoint x: 194, startPoint y: 248, endPoint x: 180, endPoint y: 201, distance: 48.6
copy tbody "Pourriez-vous m'informer de l'état d'avancement de ce paiement svp ? Une fois c…"
click at [603, 16] on icon "button" at bounding box center [601, 20] width 10 height 10
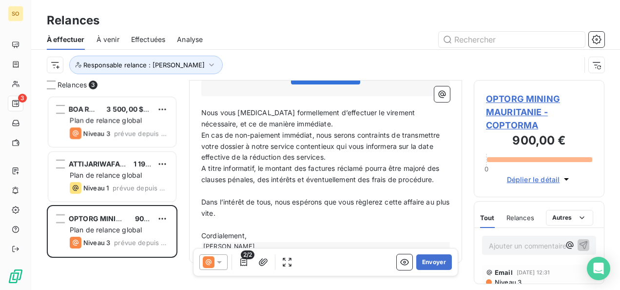
scroll to position [406, 0]
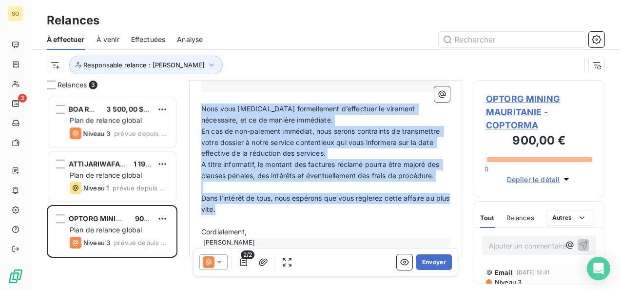
drag, startPoint x: 204, startPoint y: 93, endPoint x: 248, endPoint y: 189, distance: 106.1
click at [248, 189] on div "Bonjour Monsieur [PERSON_NAME] DAF ﻿ ﻿ J'espère que vous allez bien. ﻿ Suite à …" at bounding box center [325, 55] width 249 height 384
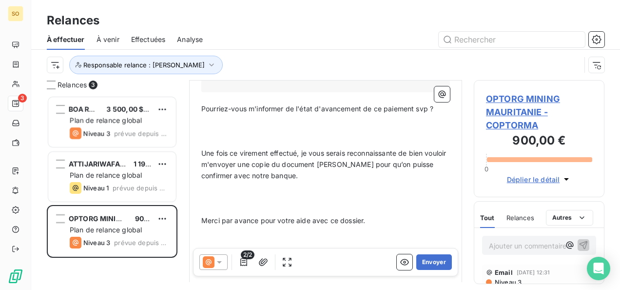
click at [245, 126] on p at bounding box center [325, 131] width 249 height 11
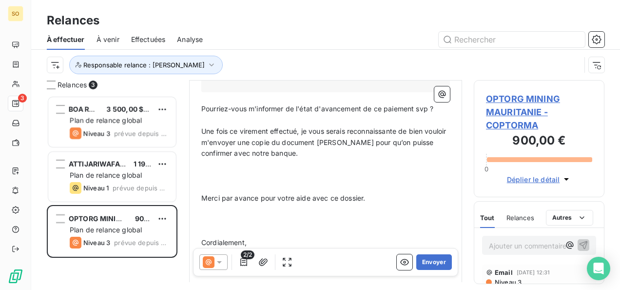
click at [240, 170] on p at bounding box center [325, 175] width 249 height 11
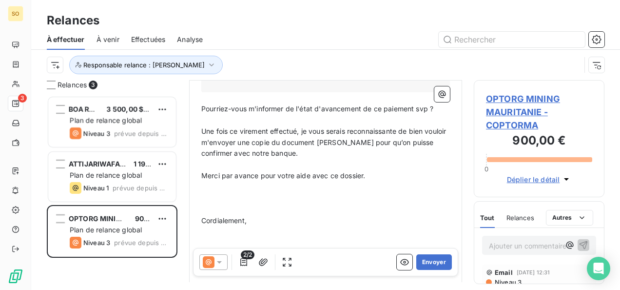
click at [237, 181] on p "﻿" at bounding box center [325, 186] width 249 height 11
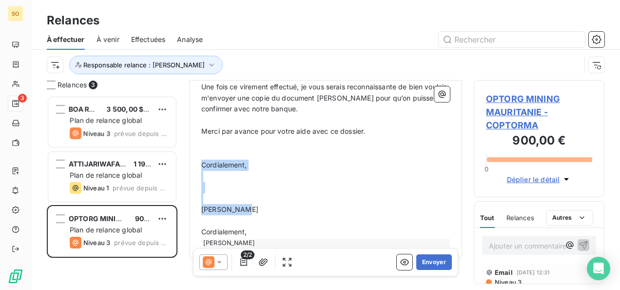
drag, startPoint x: 203, startPoint y: 146, endPoint x: 257, endPoint y: 195, distance: 72.9
click at [257, 195] on div "Bonjour Monsieur [PERSON_NAME] DAF ﻿ ﻿ J'espère que vous allez bien. ﻿ Suite à …" at bounding box center [325, 33] width 249 height 429
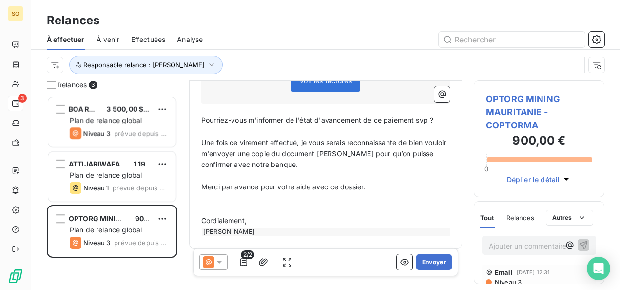
scroll to position [383, 0]
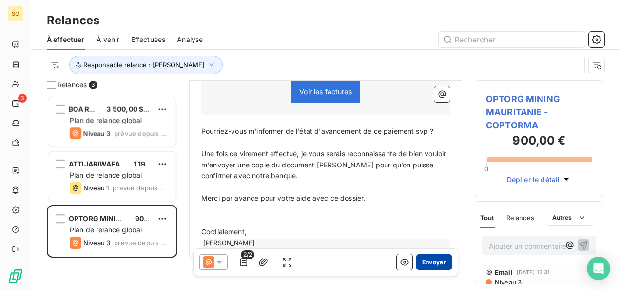
click at [424, 259] on button "Envoyer" at bounding box center [434, 262] width 36 height 16
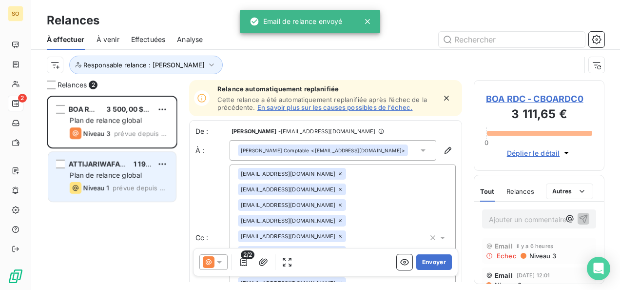
click at [123, 190] on span "prévue depuis 4 jours" at bounding box center [141, 188] width 56 height 8
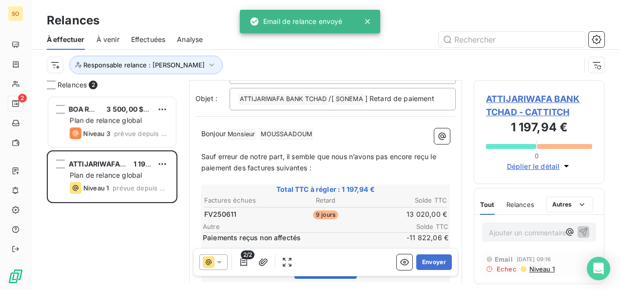
scroll to position [196, 0]
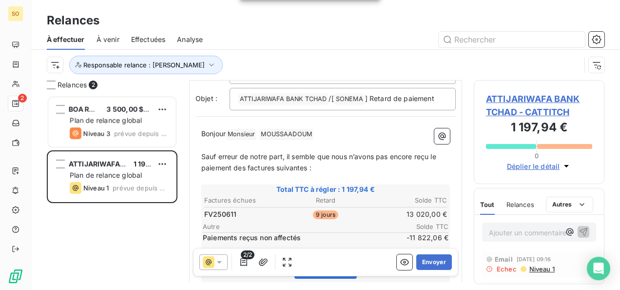
click at [345, 125] on div "Bonjour Monsieur ﻿ MOUSSAADOUM ﻿ ﻿ ﻿ Sauf erreur de notre part, il semble que n…" at bounding box center [326, 252] width 260 height 261
click at [341, 129] on p "Bonjour Monsieur ﻿ MOUSSAADOUM ﻿ ﻿" at bounding box center [325, 134] width 249 height 12
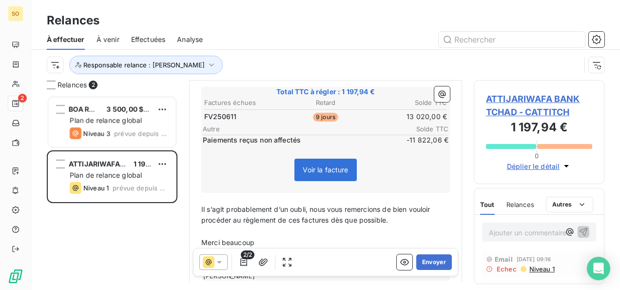
scroll to position [365, 0]
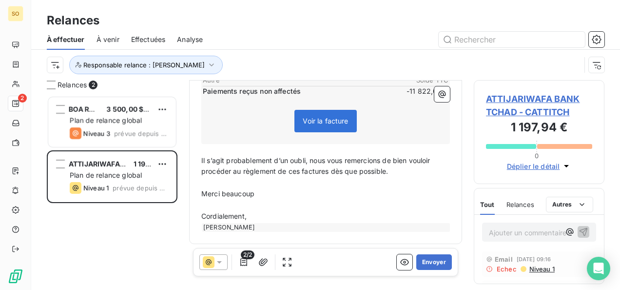
click at [259, 216] on p "Cordialement," at bounding box center [325, 216] width 249 height 11
click at [421, 262] on button "Envoyer" at bounding box center [434, 262] width 36 height 16
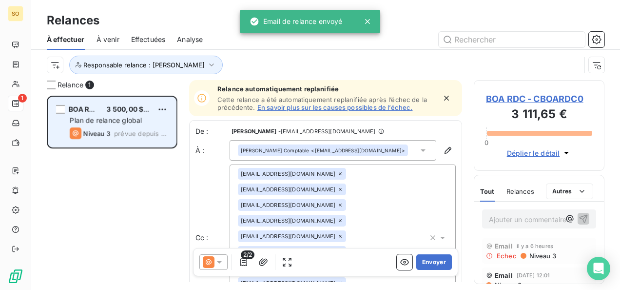
click at [90, 119] on span "Plan de relance global" at bounding box center [106, 120] width 72 height 8
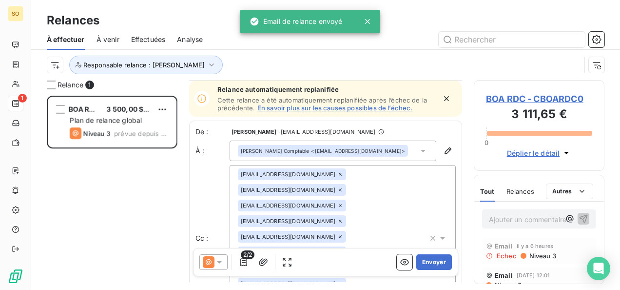
scroll to position [1, 0]
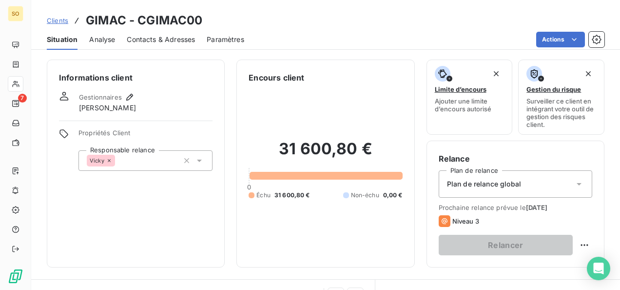
scroll to position [232, 0]
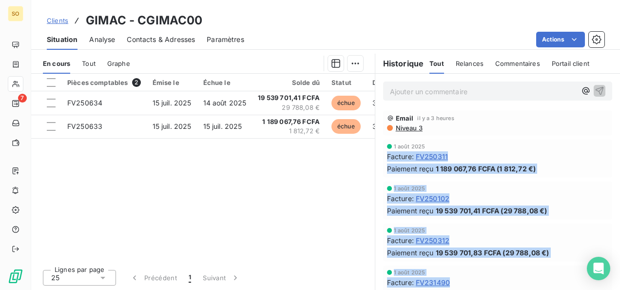
click at [52, 21] on span "Clients" at bounding box center [57, 21] width 21 height 8
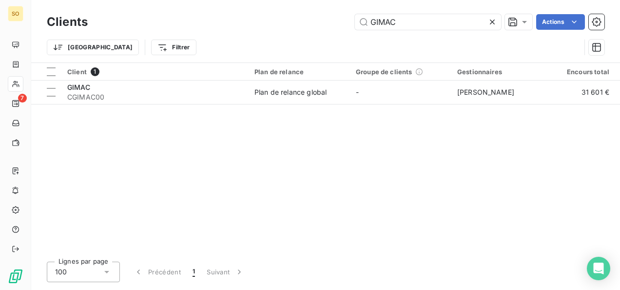
drag, startPoint x: 373, startPoint y: 25, endPoint x: 330, endPoint y: 25, distance: 42.9
click at [333, 25] on div "GIMAC Actions" at bounding box center [351, 22] width 505 height 16
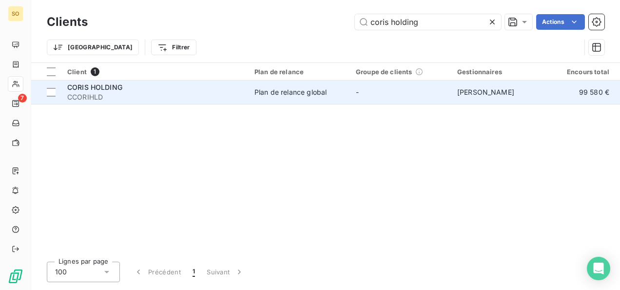
type input "coris holding"
click at [120, 87] on span "CORIS HOLDING" at bounding box center [94, 87] width 55 height 8
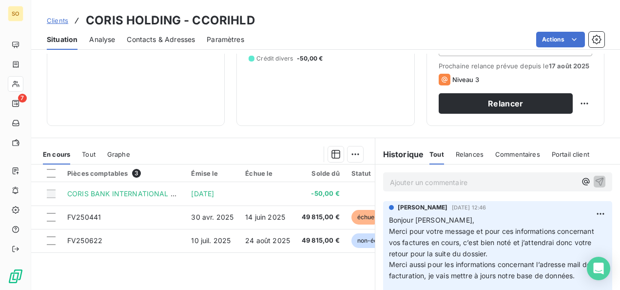
scroll to position [195, 0]
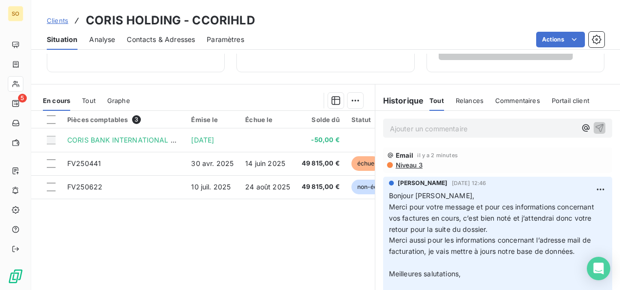
click at [57, 17] on span "Clients" at bounding box center [57, 21] width 21 height 8
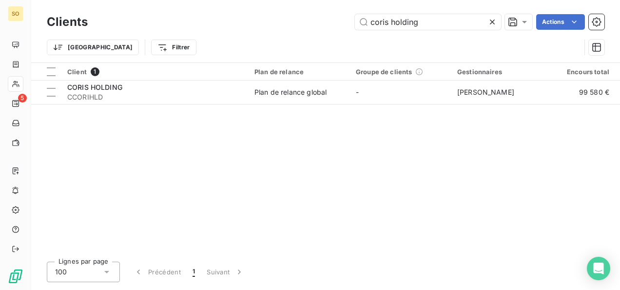
click at [495, 22] on icon at bounding box center [493, 22] width 10 height 10
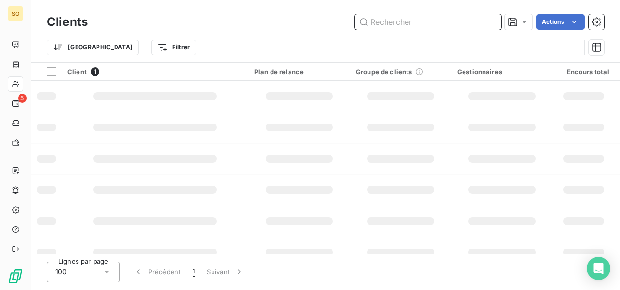
paste input "BANQUE POPULAIRE MAROCO-CENTRAFRICA"
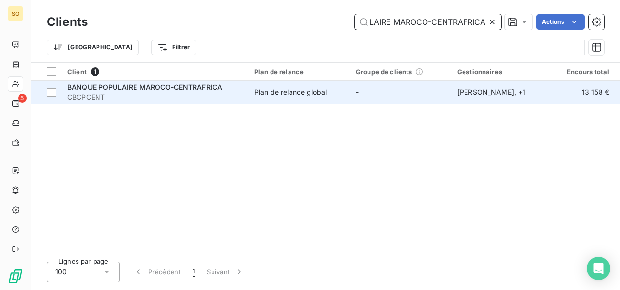
type input "BANQUE POPULAIRE MAROCO-CENTRAFRICA"
click at [142, 95] on span "CBCPCENT" at bounding box center [155, 97] width 176 height 10
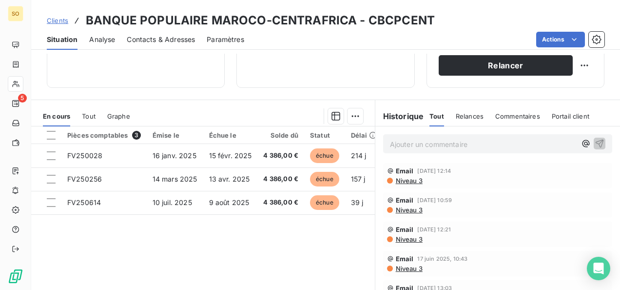
scroll to position [195, 0]
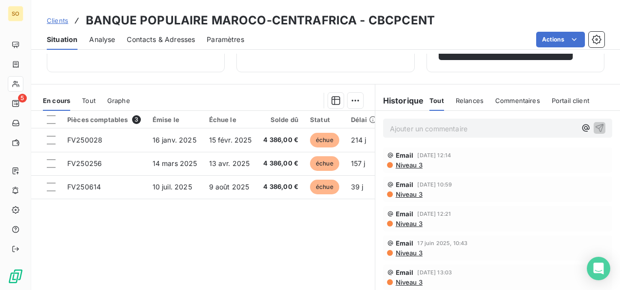
click at [405, 163] on span "Niveau 3" at bounding box center [409, 165] width 28 height 8
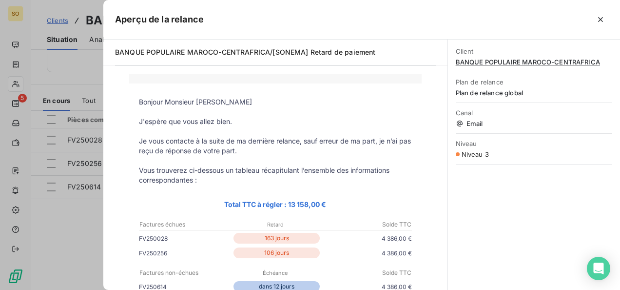
scroll to position [49, 0]
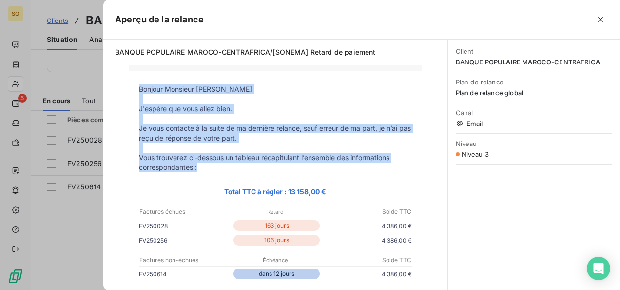
drag, startPoint x: 134, startPoint y: 85, endPoint x: 204, endPoint y: 164, distance: 105.7
click at [204, 164] on tbody "Bonjour Monsieur TENDE ALAIN J'espère que vous allez bien. Je vous contacte à l…" at bounding box center [275, 251] width 293 height 335
drag, startPoint x: 204, startPoint y: 164, endPoint x: 191, endPoint y: 155, distance: 15.7
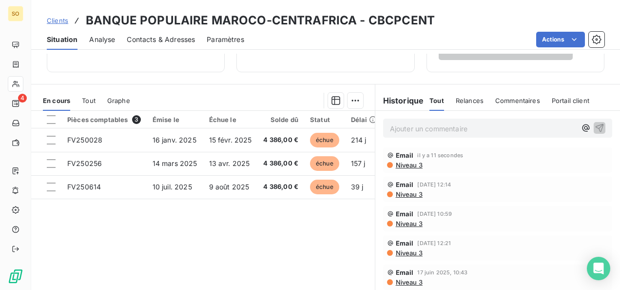
click at [64, 22] on span "Clients" at bounding box center [57, 21] width 21 height 8
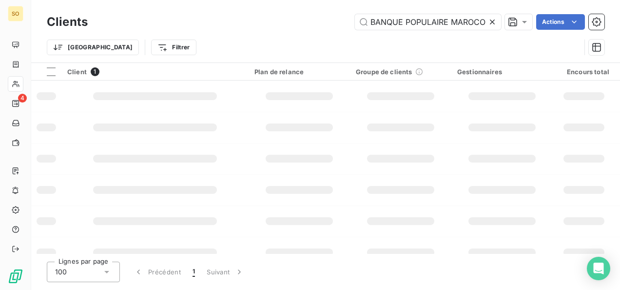
scroll to position [0, 59]
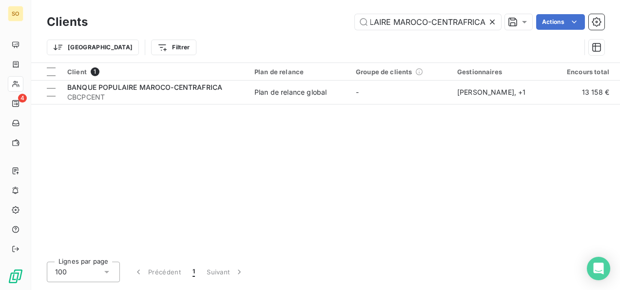
click at [492, 21] on icon at bounding box center [492, 22] width 5 height 5
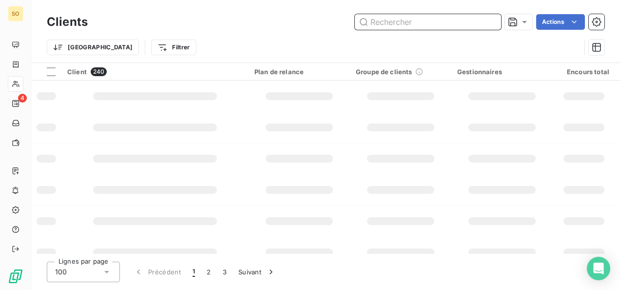
paste input "BOISSONS RAFRAICHISSANTES DU [GEOGRAPHIC_DATA]"
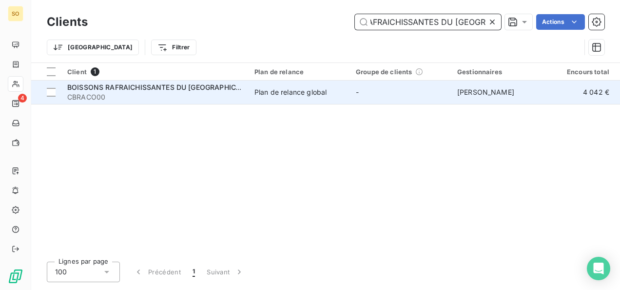
type input "BOISSONS RAFRAICHISSANTES DU [GEOGRAPHIC_DATA]"
click at [109, 93] on span "CBRACO00" at bounding box center [155, 97] width 176 height 10
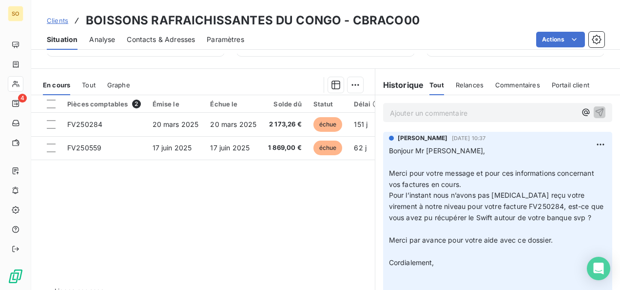
scroll to position [232, 0]
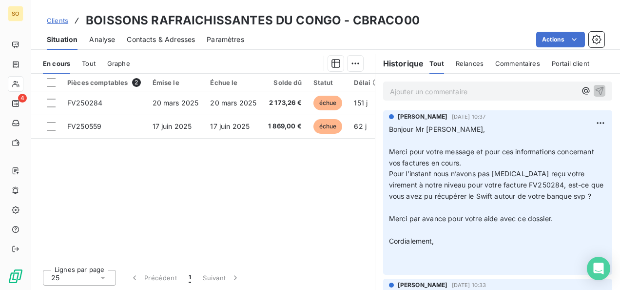
drag, startPoint x: 386, startPoint y: 129, endPoint x: 447, endPoint y: 244, distance: 130.6
click at [447, 244] on p "Bonjour Mr Mangidi, ﻿ Merci pour votre message et pour ces informations concern…" at bounding box center [497, 196] width 217 height 145
drag, startPoint x: 447, startPoint y: 244, endPoint x: 426, endPoint y: 180, distance: 67.1
copy p "Bonjour Mr Mangidi, ﻿ Merci pour votre message et pour ces informations concern…"
